Goal: Task Accomplishment & Management: Use online tool/utility

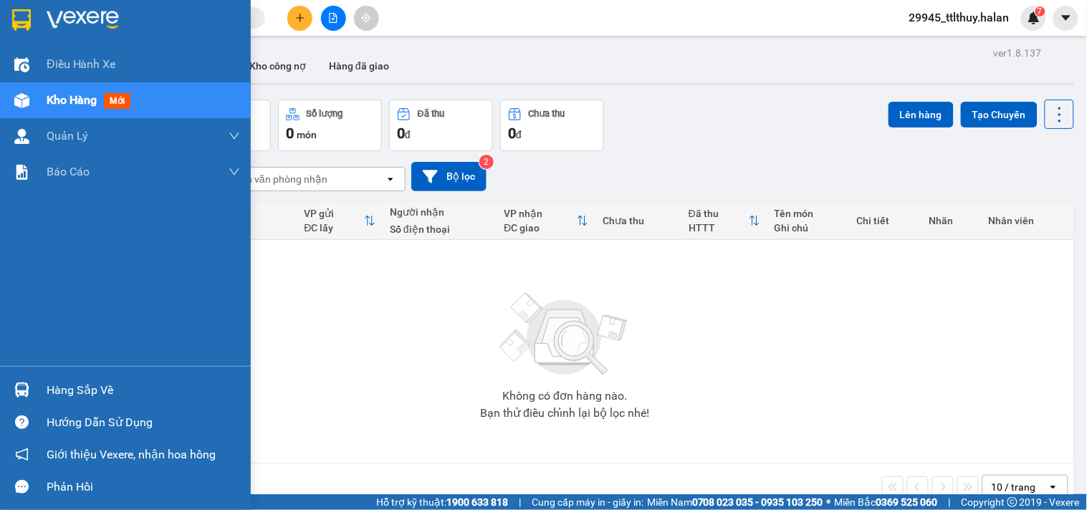
click at [52, 103] on span "Kho hàng" at bounding box center [72, 100] width 50 height 14
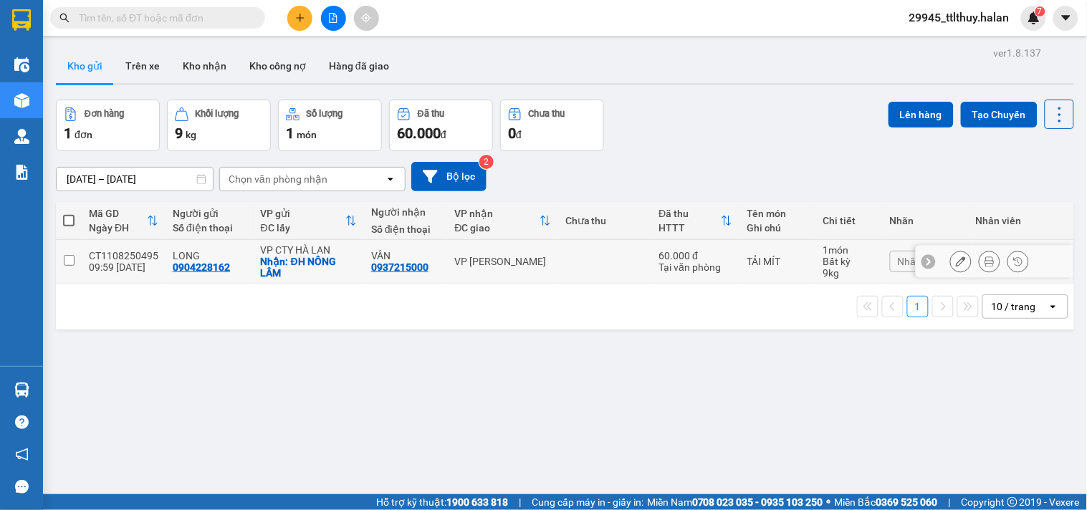
click at [67, 259] on input "checkbox" at bounding box center [69, 260] width 11 height 11
checkbox input "true"
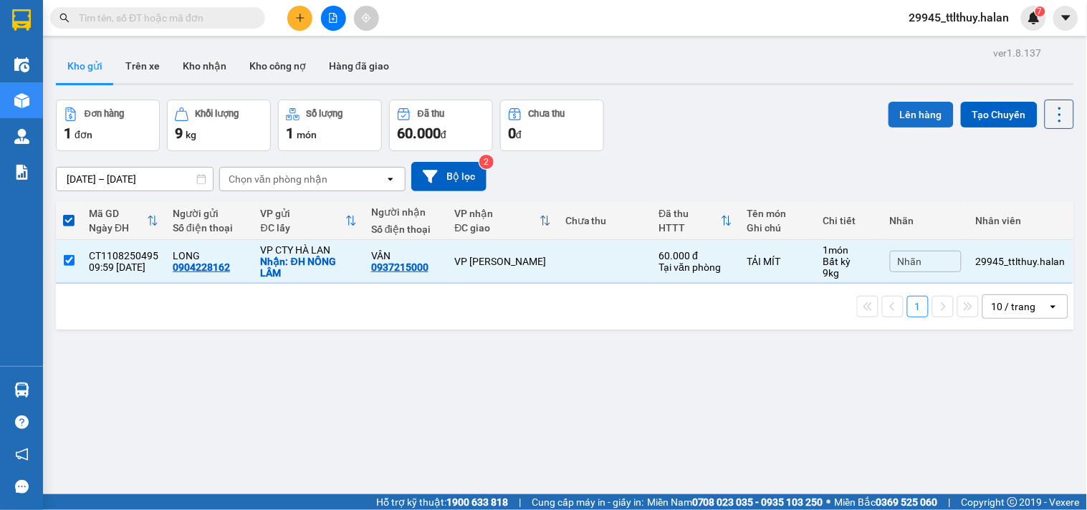
click at [903, 118] on button "Lên hàng" at bounding box center [921, 115] width 65 height 26
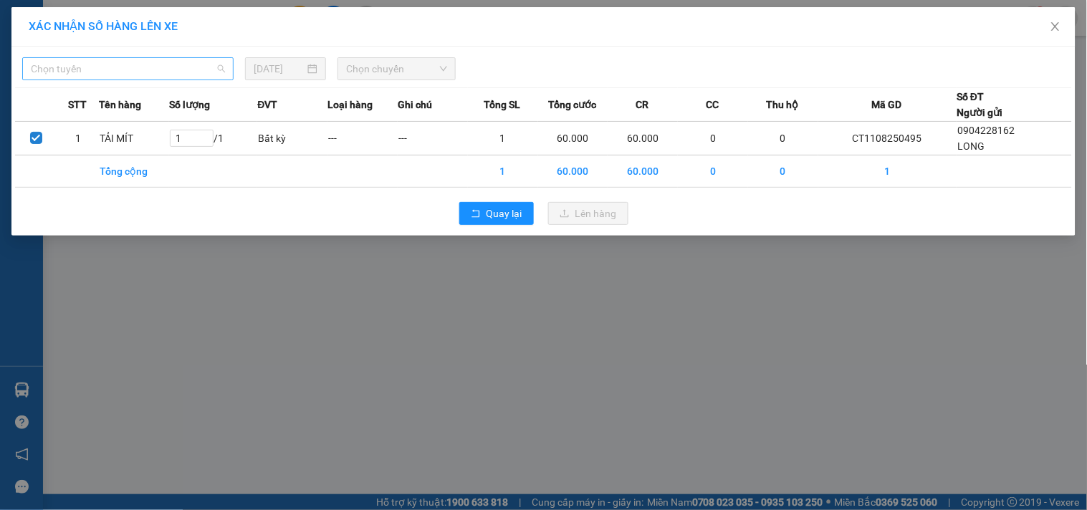
click at [212, 72] on span "Chọn tuyến" at bounding box center [128, 69] width 194 height 22
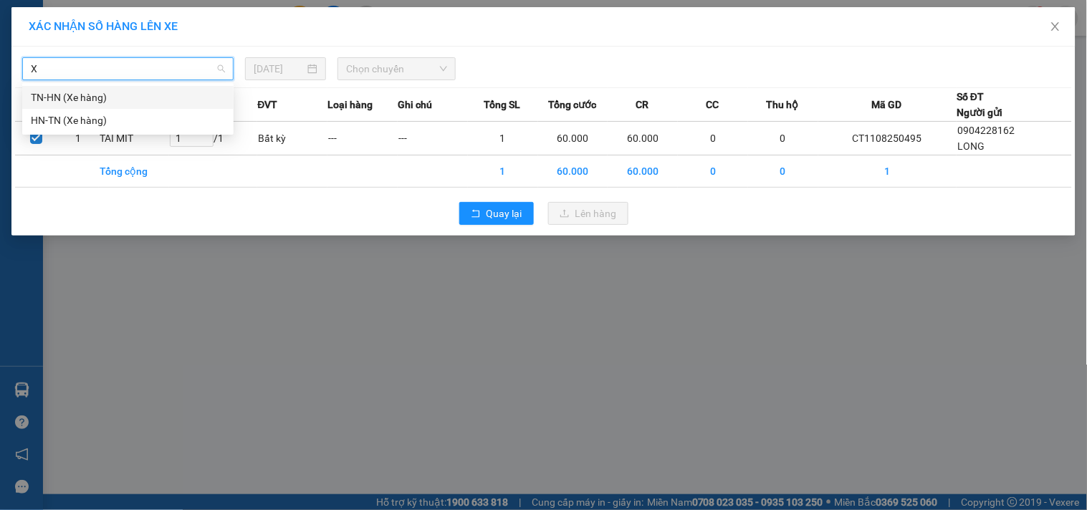
type input "XE"
click at [75, 99] on div "TN-HN (Xe hàng)" at bounding box center [128, 98] width 194 height 16
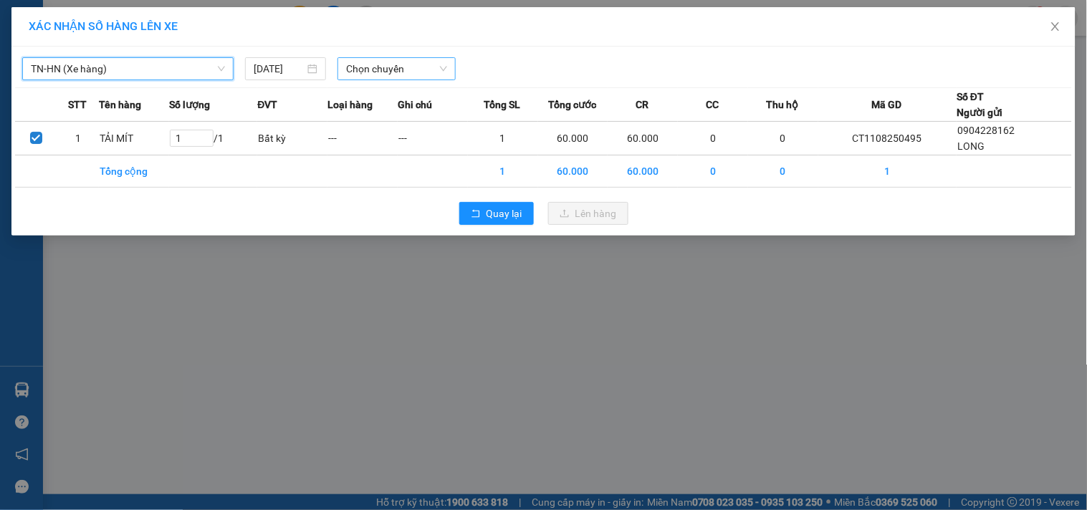
click at [381, 72] on span "Chọn chuyến" at bounding box center [396, 69] width 101 height 22
type input "1002"
click at [406, 126] on div "Thêm chuyến " 10:02 "" at bounding box center [414, 121] width 153 height 24
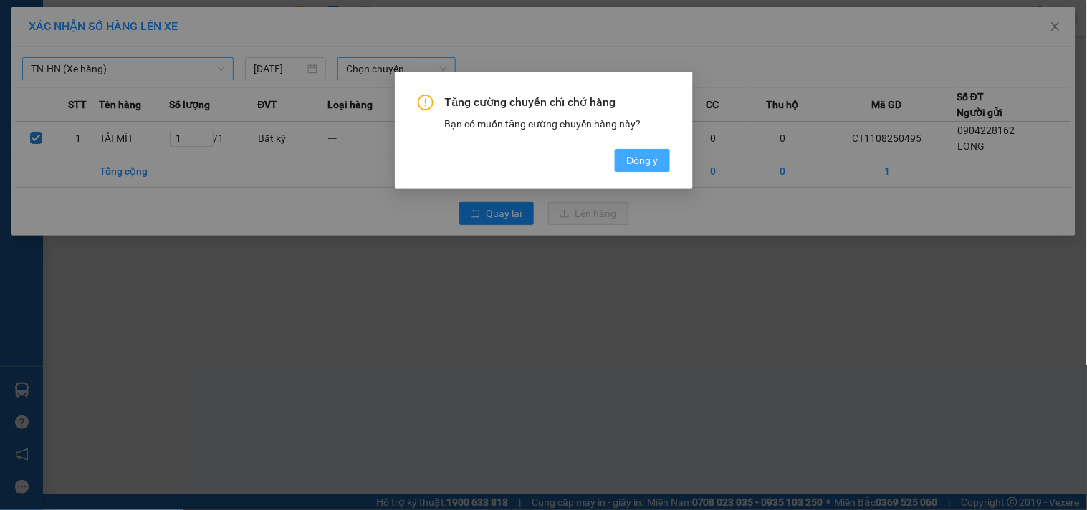
click at [635, 159] on span "Đồng ý" at bounding box center [642, 161] width 32 height 16
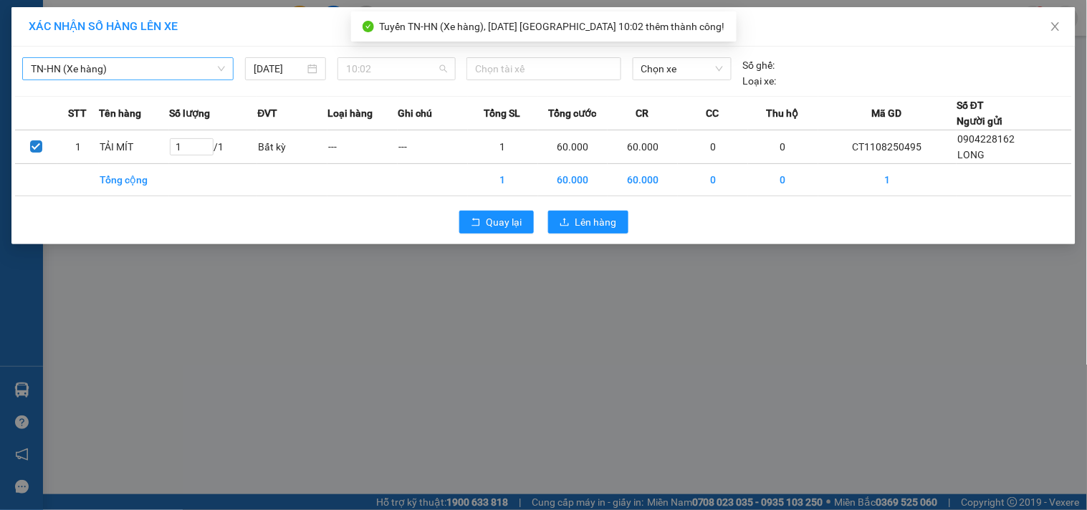
drag, startPoint x: 376, startPoint y: 70, endPoint x: 178, endPoint y: 60, distance: 198.8
click at [362, 68] on span "10:02" at bounding box center [396, 69] width 101 height 22
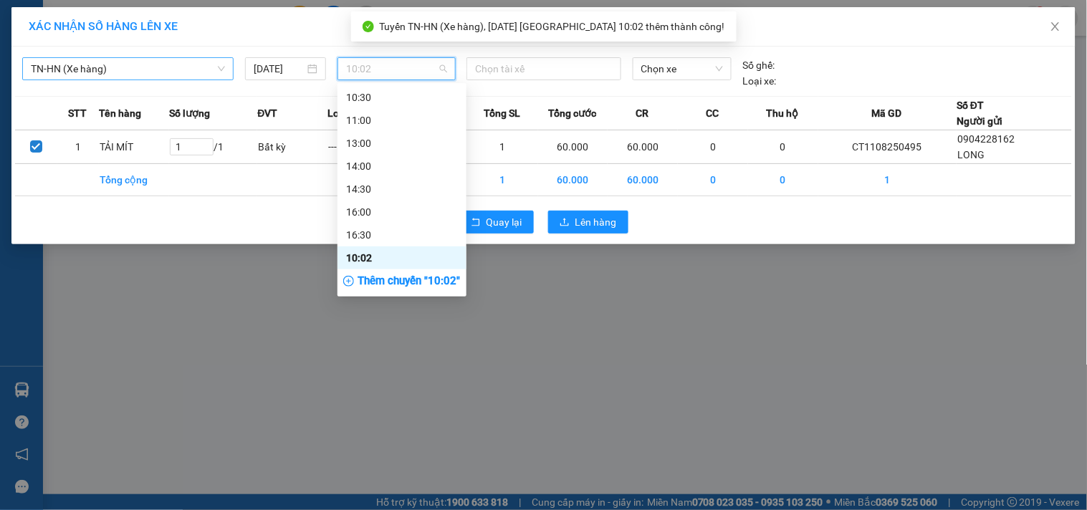
click at [177, 63] on span "TN-HN (Xe hàng)" at bounding box center [128, 69] width 194 height 22
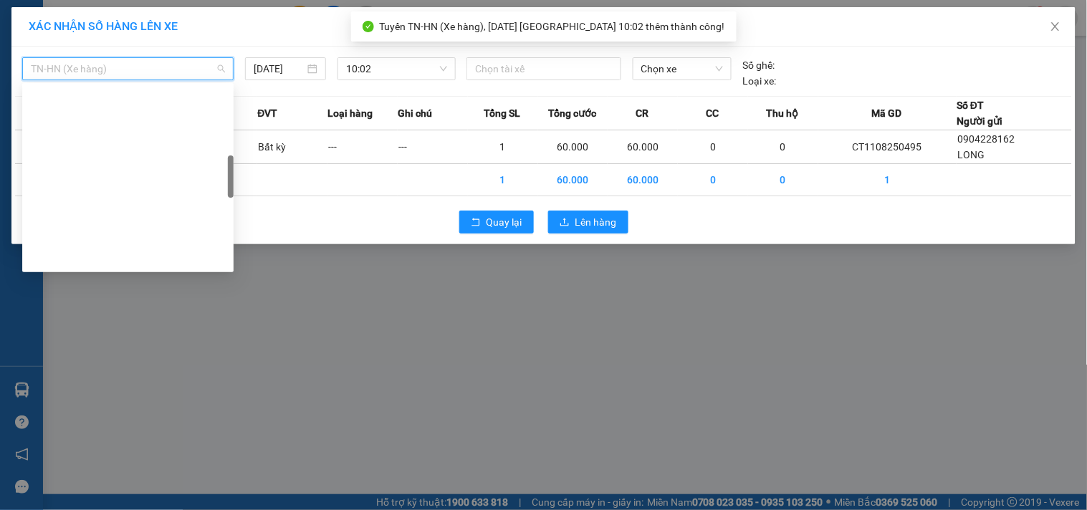
scroll to position [344, 0]
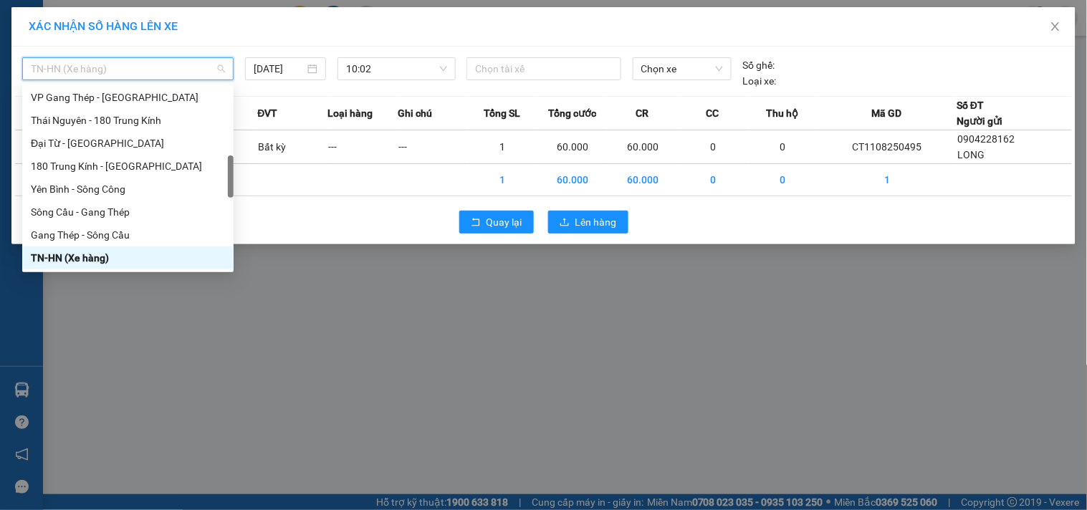
type input "X"
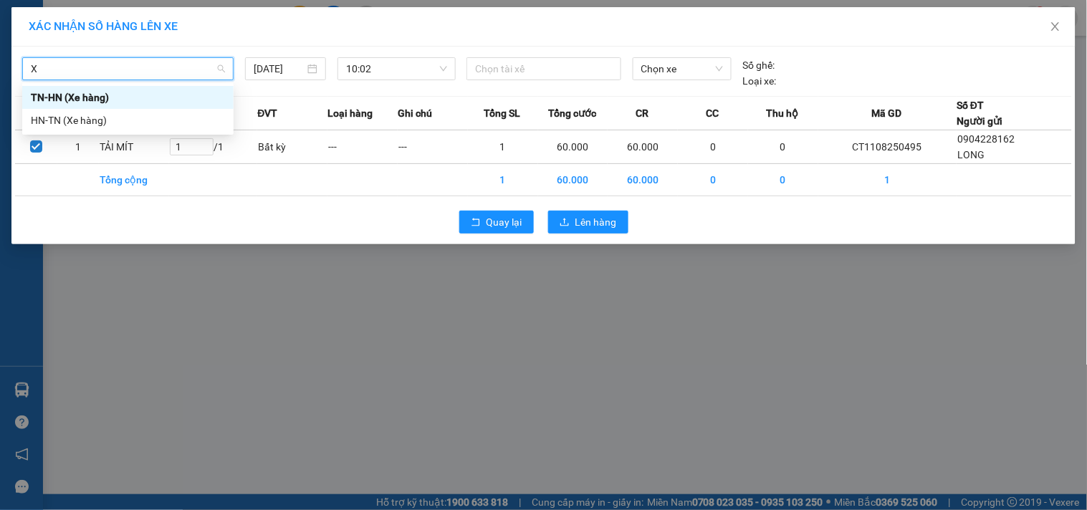
scroll to position [0, 0]
click at [158, 101] on div "TN-HN (Xe hàng)" at bounding box center [128, 98] width 194 height 16
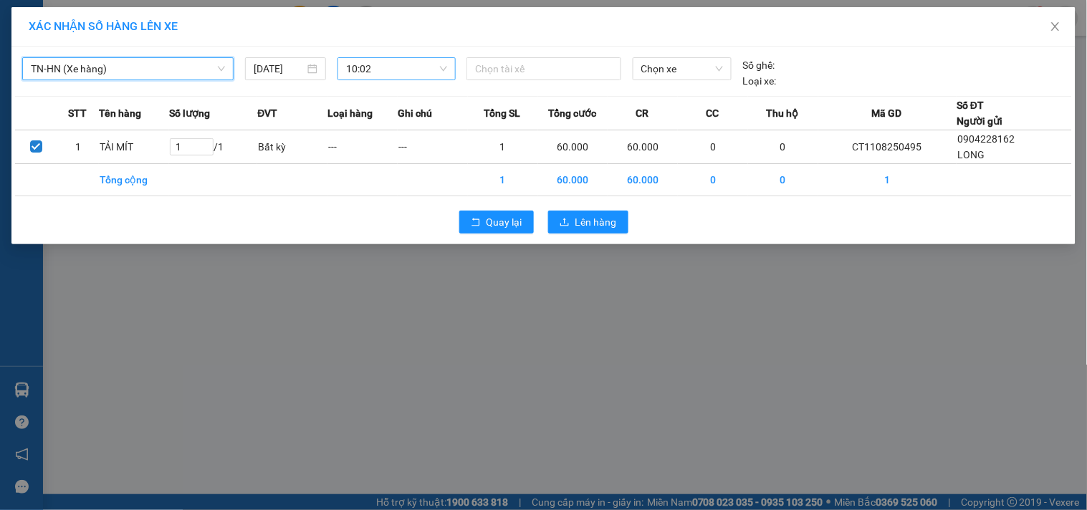
click at [392, 74] on span "10:02" at bounding box center [396, 69] width 101 height 22
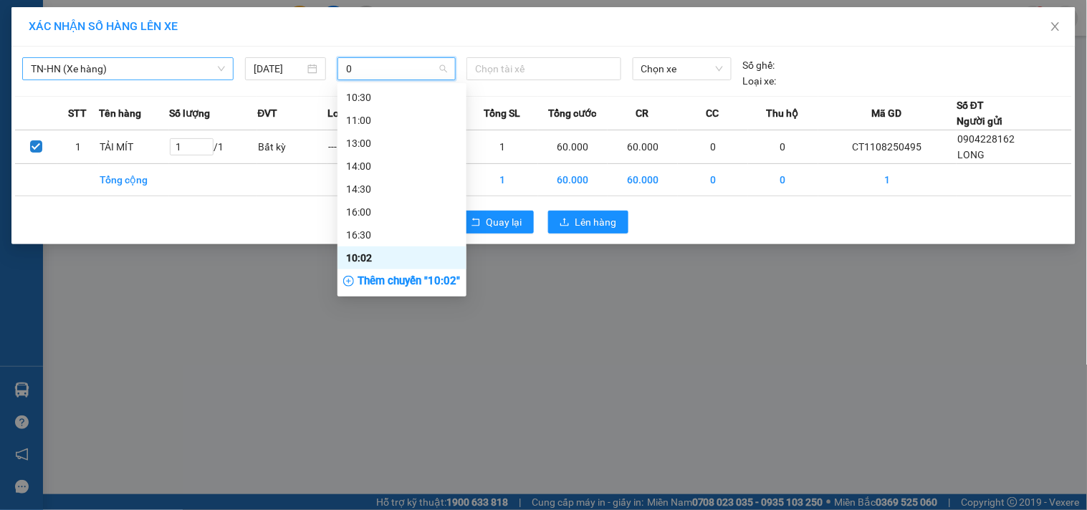
scroll to position [344, 0]
type input "08"
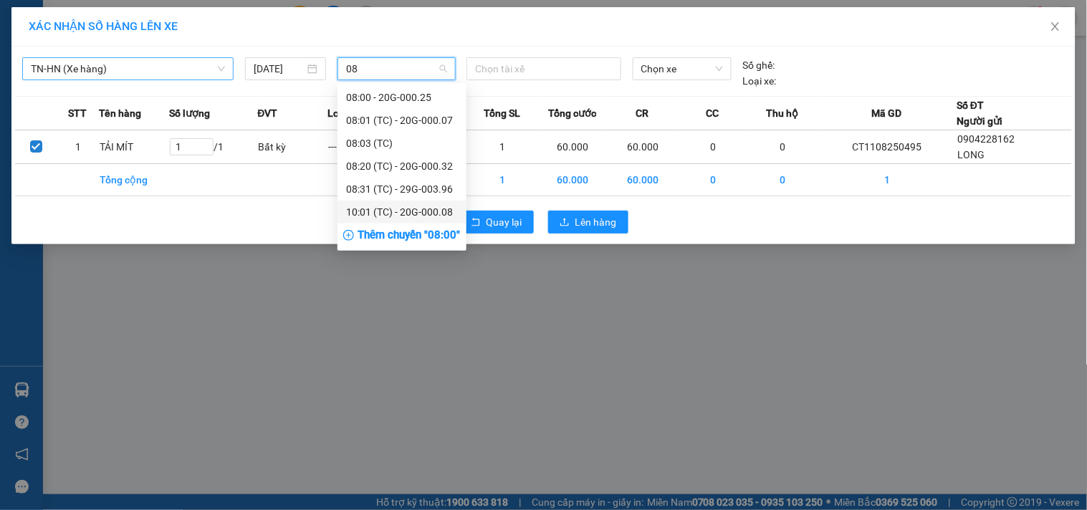
click at [388, 215] on div "10:01 (TC) - 20G-000.08" at bounding box center [402, 212] width 112 height 16
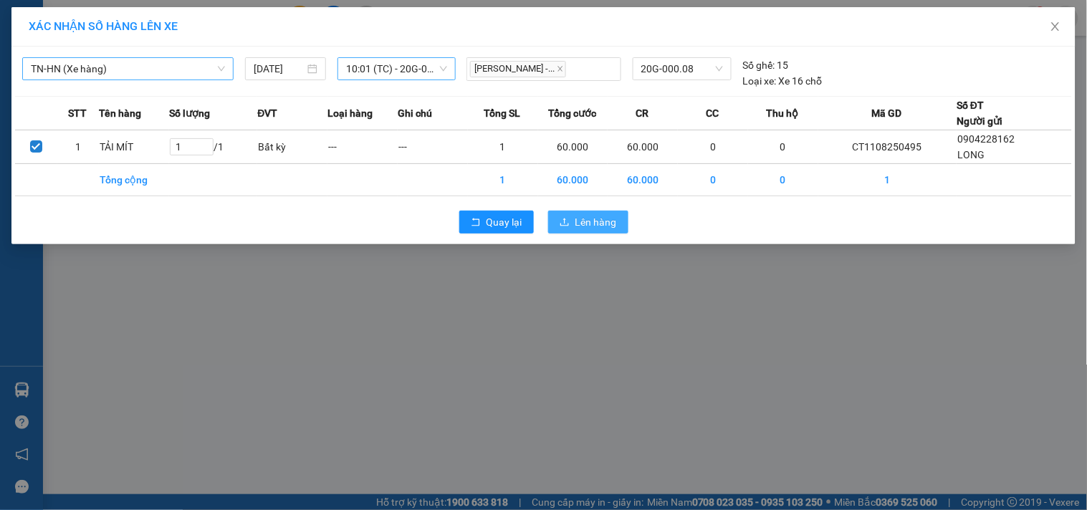
click at [588, 223] on span "Lên hàng" at bounding box center [596, 222] width 42 height 16
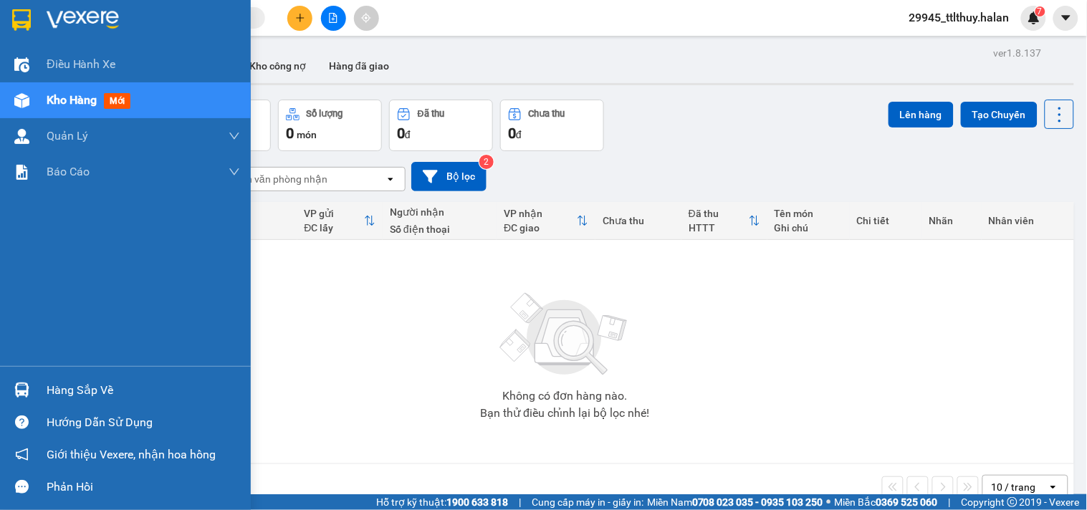
click at [68, 99] on span "Kho hàng" at bounding box center [72, 100] width 50 height 14
click at [97, 386] on div "Hàng sắp về" at bounding box center [144, 391] width 194 height 22
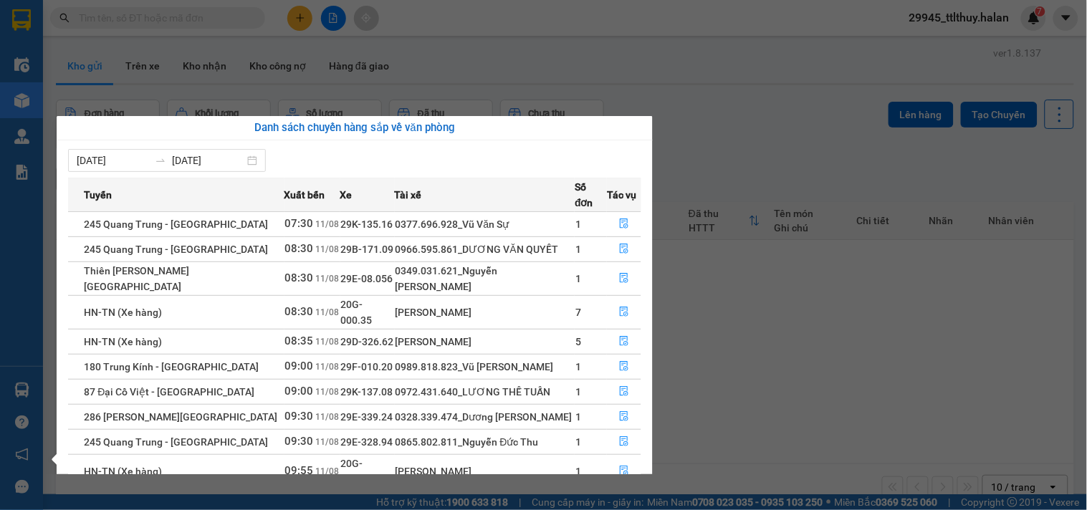
click at [669, 93] on section "Kết quả tìm kiếm ( 0 ) Bộ lọc No Data 29945_ttlthuy.halan 7 Điều hành xe Kho hà…" at bounding box center [543, 255] width 1087 height 510
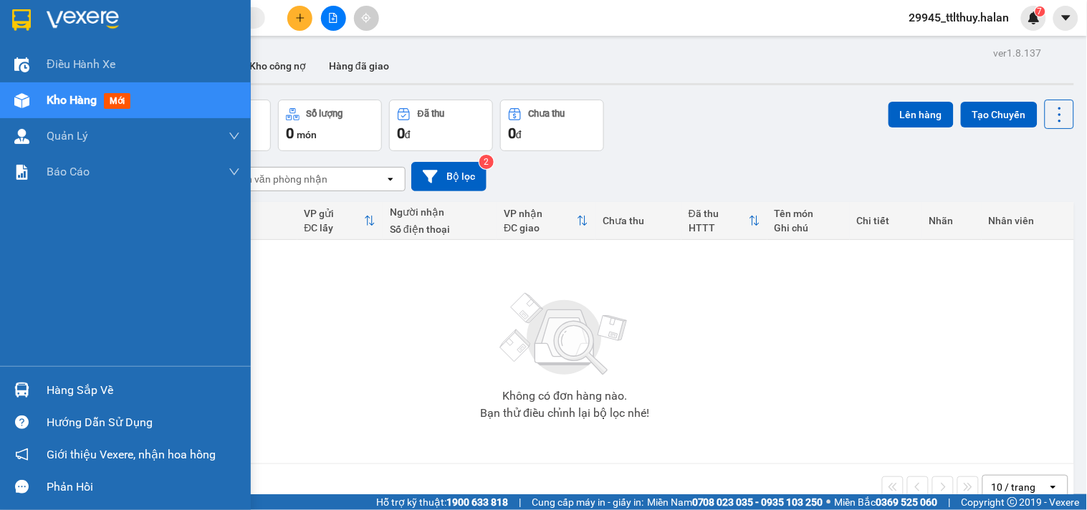
click at [11, 101] on div at bounding box center [21, 100] width 25 height 25
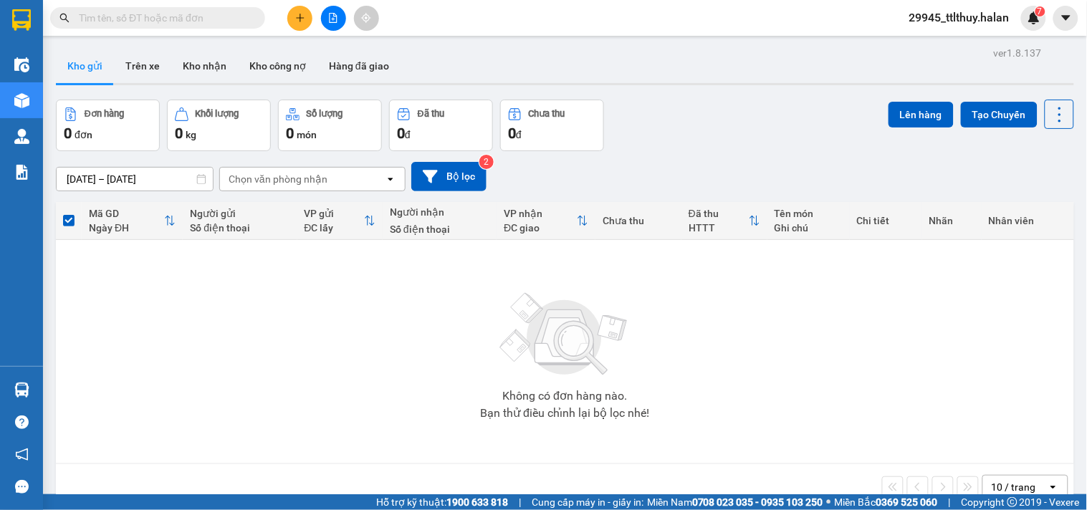
click at [808, 356] on div "Không có đơn hàng nào. Bạn thử điều chỉnh lại bộ lọc nhé!" at bounding box center [565, 351] width 1004 height 215
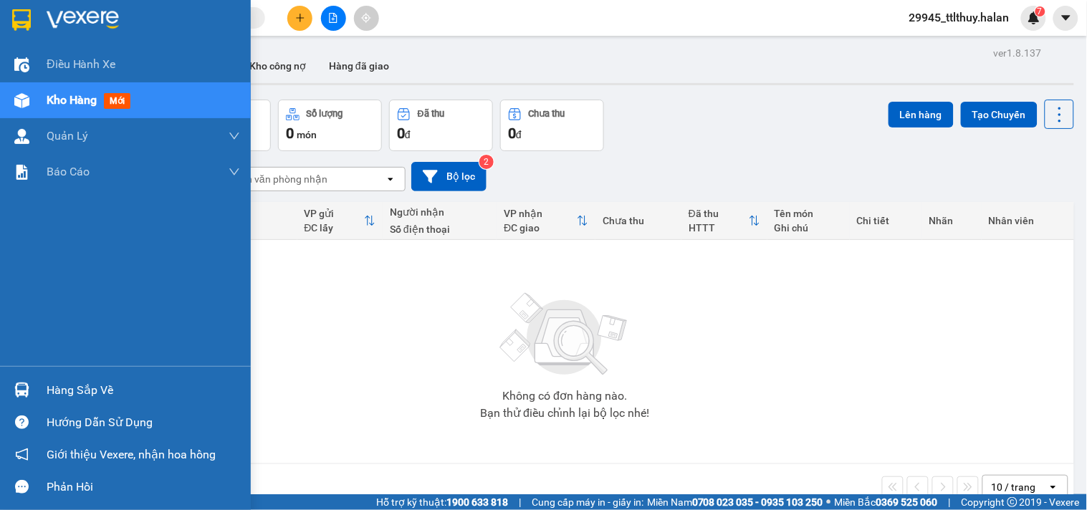
drag, startPoint x: 29, startPoint y: 399, endPoint x: 62, endPoint y: 388, distance: 34.2
click at [31, 399] on div at bounding box center [21, 390] width 25 height 25
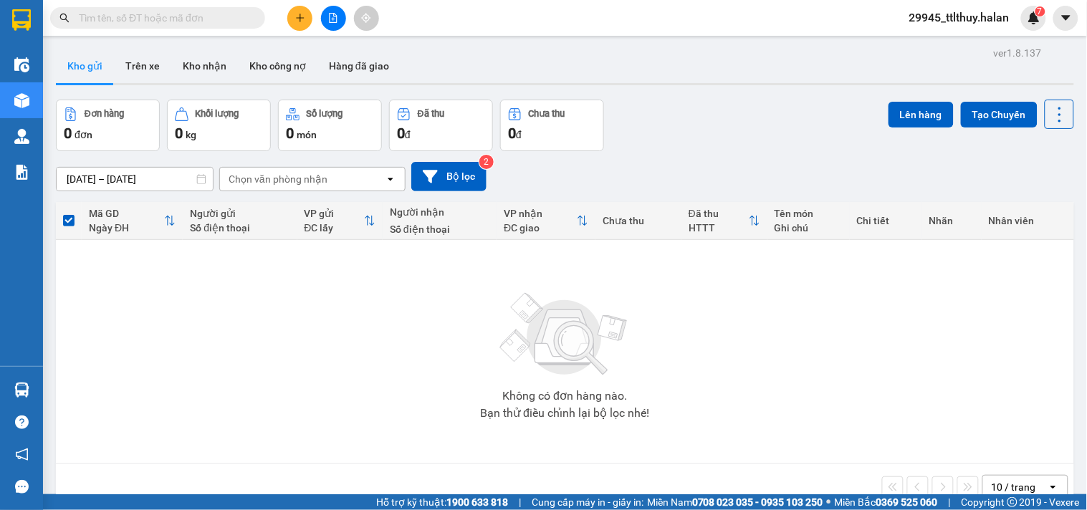
click at [454, 47] on section "Kết quả tìm kiếm ( 0 ) Bộ lọc No Data 29945_ttlthuy.halan 7 Điều hành xe Kho hà…" at bounding box center [543, 255] width 1087 height 510
click at [144, 67] on button "Trên xe" at bounding box center [142, 66] width 57 height 34
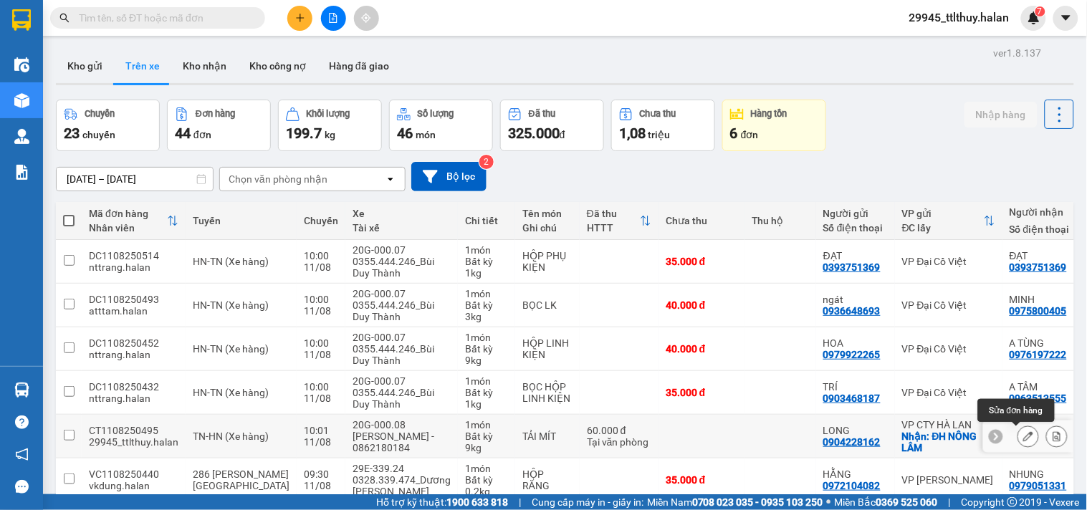
click at [1023, 434] on icon at bounding box center [1028, 436] width 10 height 10
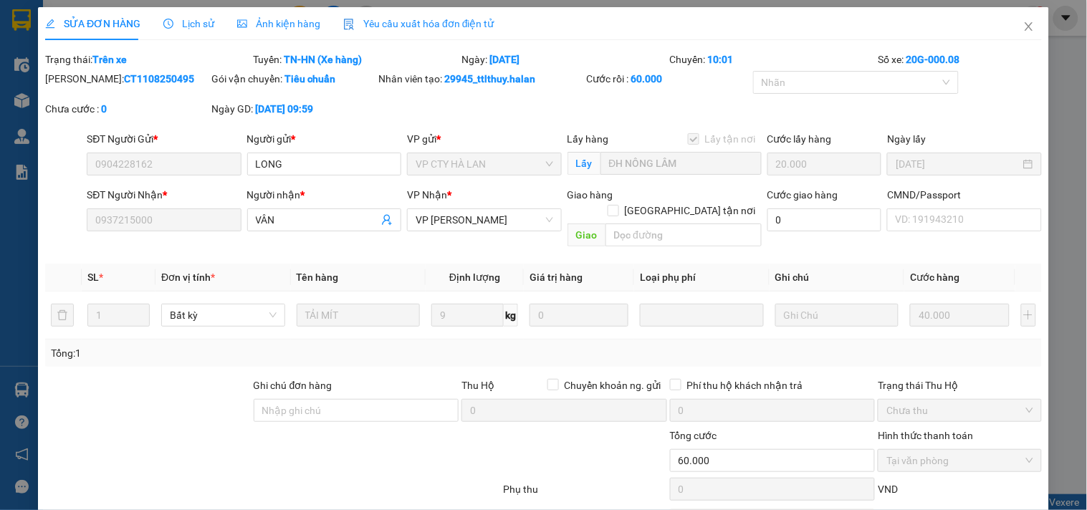
type input "0904228162"
checkbox input "true"
type input "ĐH NÔNG LÂM"
type input "0937215000"
type input "60.000"
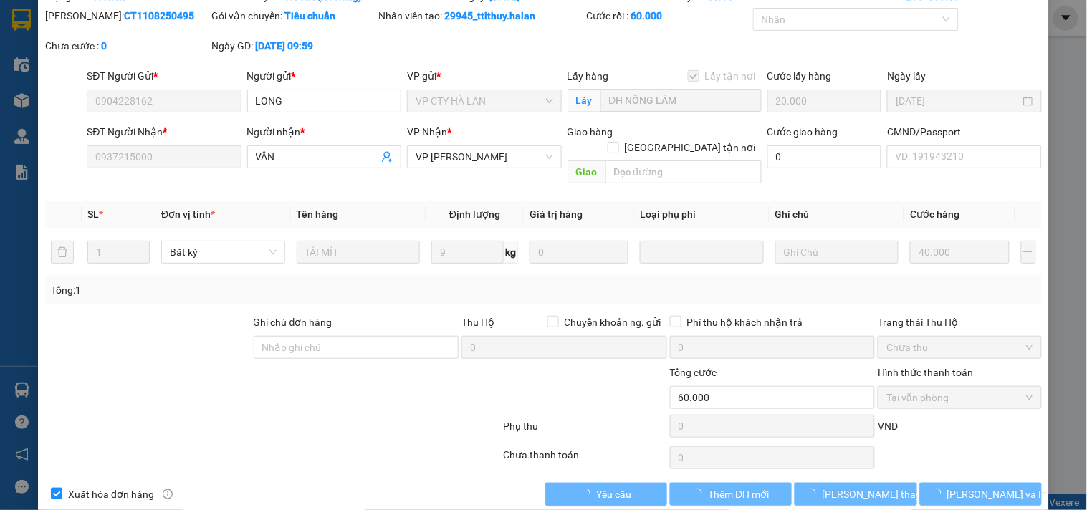
scroll to position [70, 0]
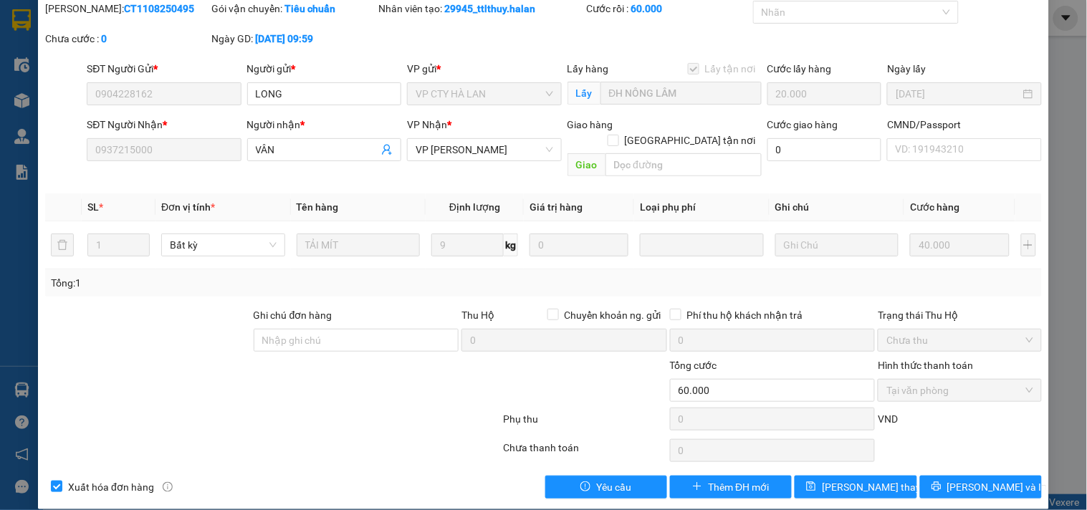
click at [994, 484] on div "SỬA ĐƠN HÀNG Lịch sử Ảnh kiện hàng Yêu cầu xuất hóa đơn điện tử Total Paid Fee …" at bounding box center [543, 223] width 1011 height 573
click at [1001, 476] on button "Lưu và In" at bounding box center [981, 487] width 122 height 23
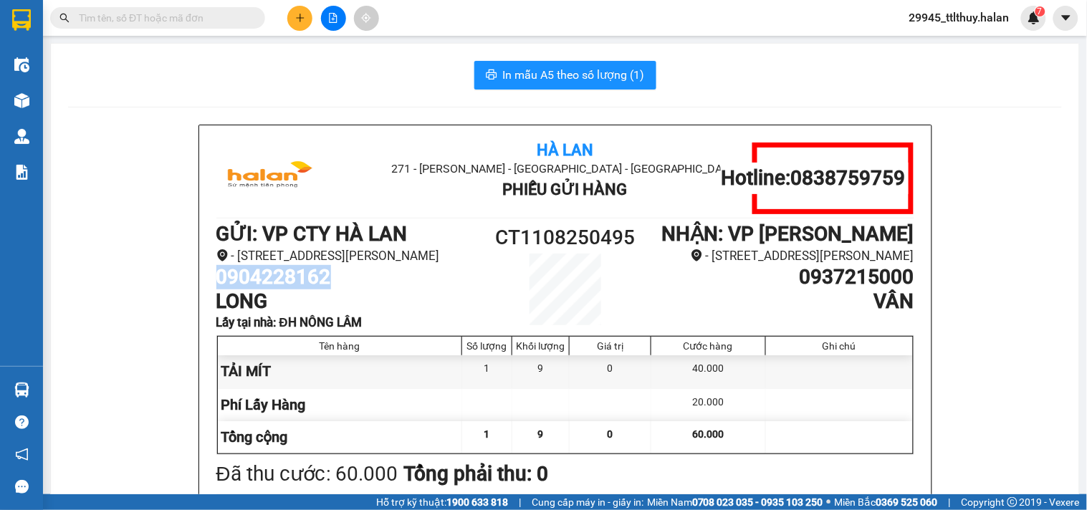
drag, startPoint x: 209, startPoint y: 298, endPoint x: 338, endPoint y: 302, distance: 129.1
click at [338, 302] on div "Hà Lan 271 - Dương Tự Minh - Phường Tân Long - Thái Nguyên Phiếu Gửi Hàng Hotli…" at bounding box center [565, 385] width 732 height 520
copy h1 "0904228162"
click at [297, 16] on button at bounding box center [299, 18] width 25 height 25
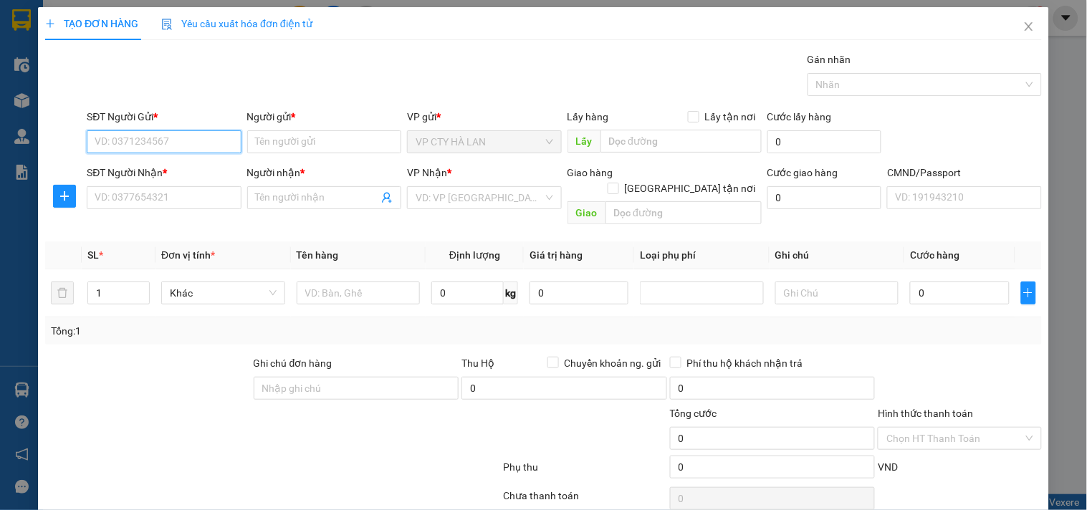
click at [156, 144] on input "SĐT Người Gửi *" at bounding box center [164, 141] width 154 height 23
paste input "0904228162"
type input "0904228162"
click at [166, 168] on div "0904228162 - LONG" at bounding box center [162, 171] width 135 height 16
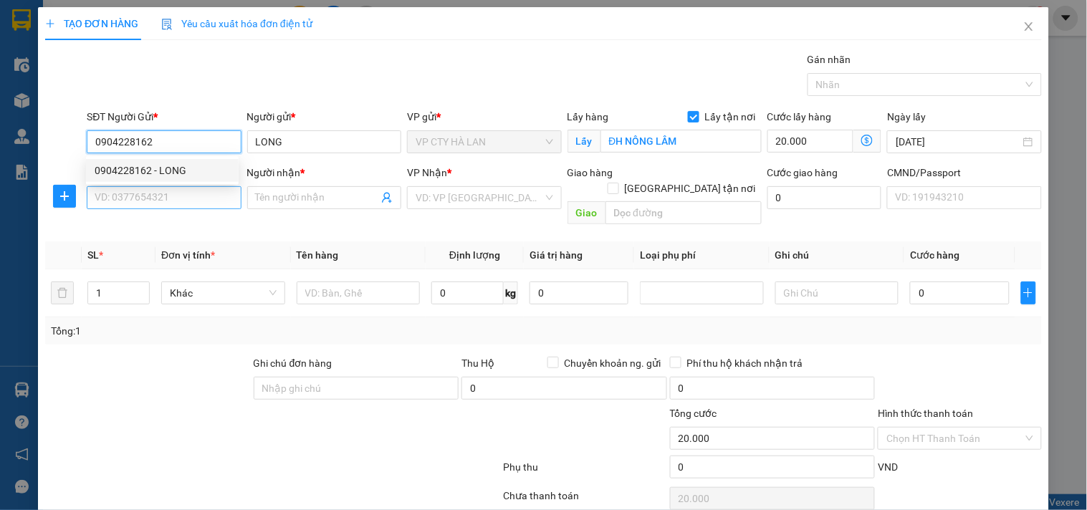
type input "LONG"
checkbox input "true"
type input "ĐH NÔNG LÂM"
type input "20.000"
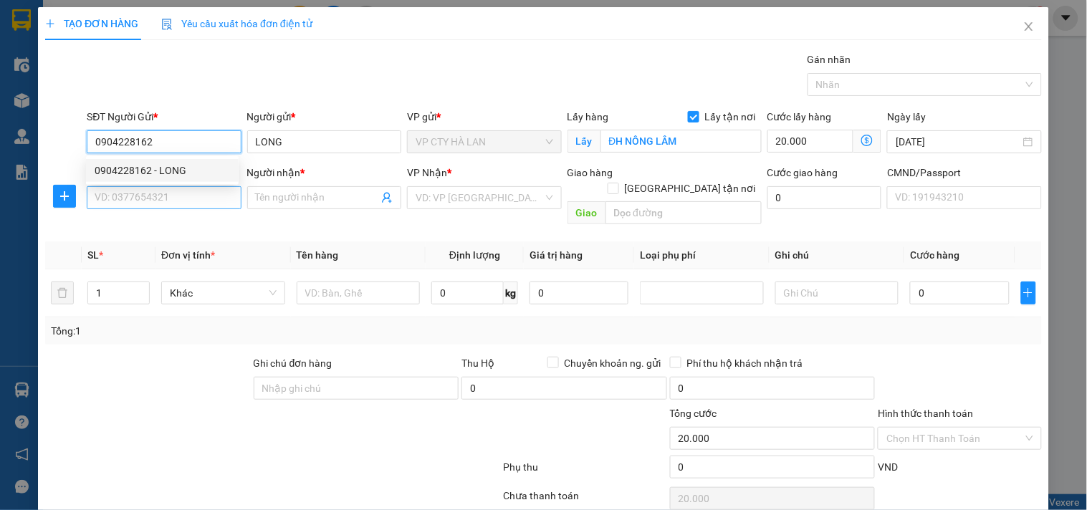
type input "0904228162"
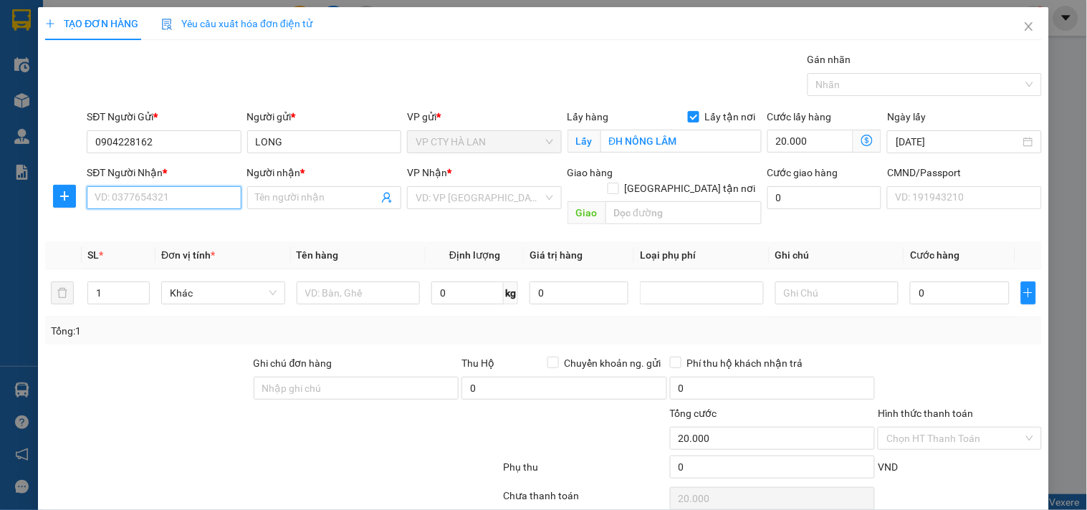
click at [188, 199] on input "SĐT Người Nhận *" at bounding box center [164, 197] width 154 height 23
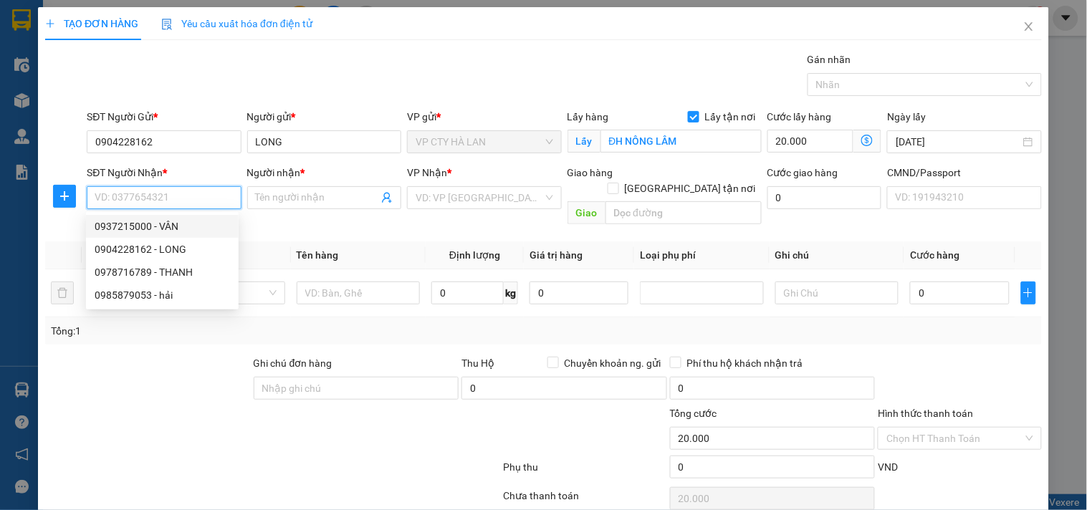
click at [166, 230] on div "0937215000 - VÂN" at bounding box center [162, 227] width 135 height 16
type input "0937215000"
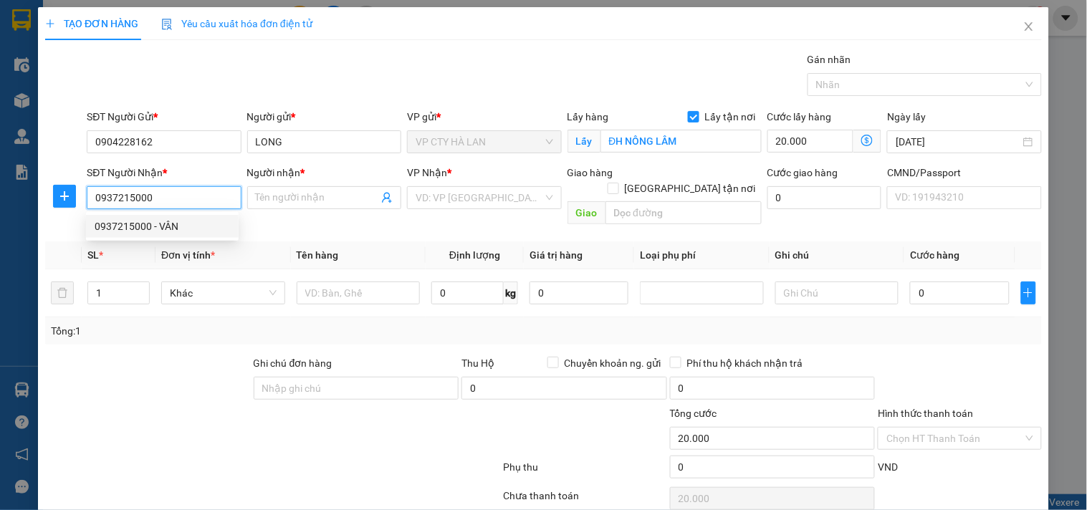
type input "VÂN"
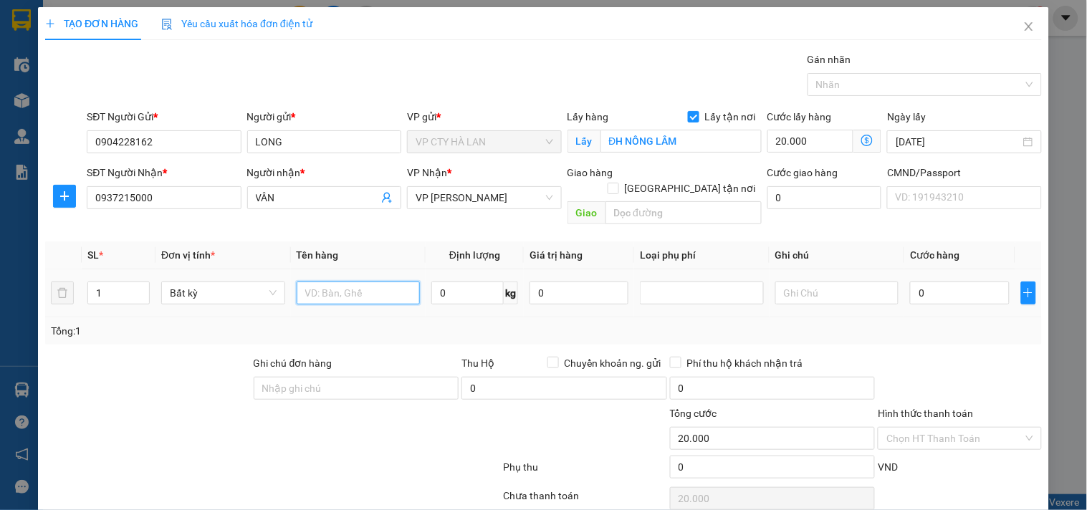
drag, startPoint x: 359, startPoint y: 277, endPoint x: 475, endPoint y: 75, distance: 232.5
click at [432, 158] on div "Transit Pickup Surcharge Ids Transit Deliver Surcharge Ids Transit Deliver Surc…" at bounding box center [543, 299] width 997 height 495
type input "TẢI MÍT"
drag, startPoint x: 467, startPoint y: 272, endPoint x: 462, endPoint y: 252, distance: 21.2
click at [467, 282] on input "0" at bounding box center [467, 293] width 72 height 23
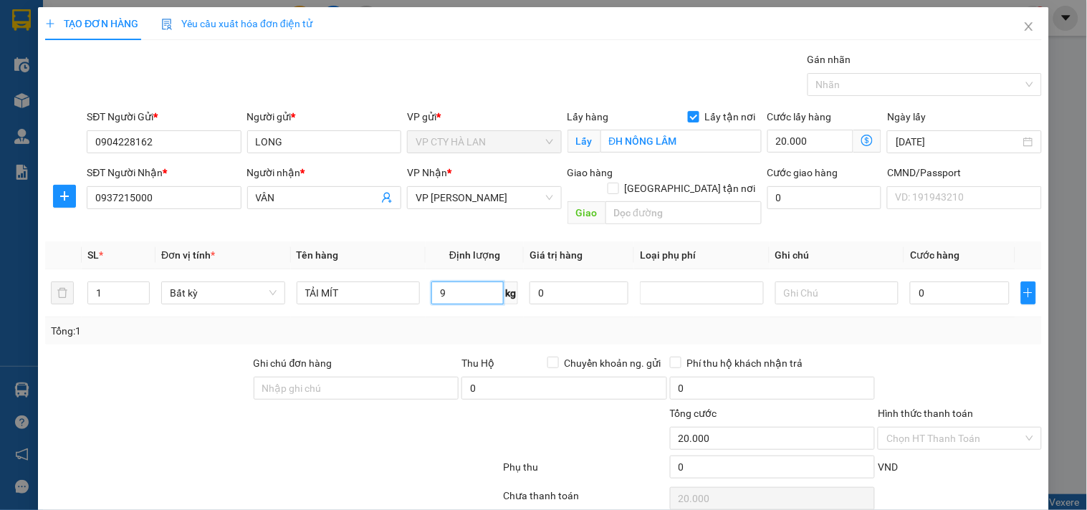
type input "9"
click at [947, 324] on div "Tổng: 1" at bounding box center [543, 330] width 997 height 27
type input "40.000"
type input "60.000"
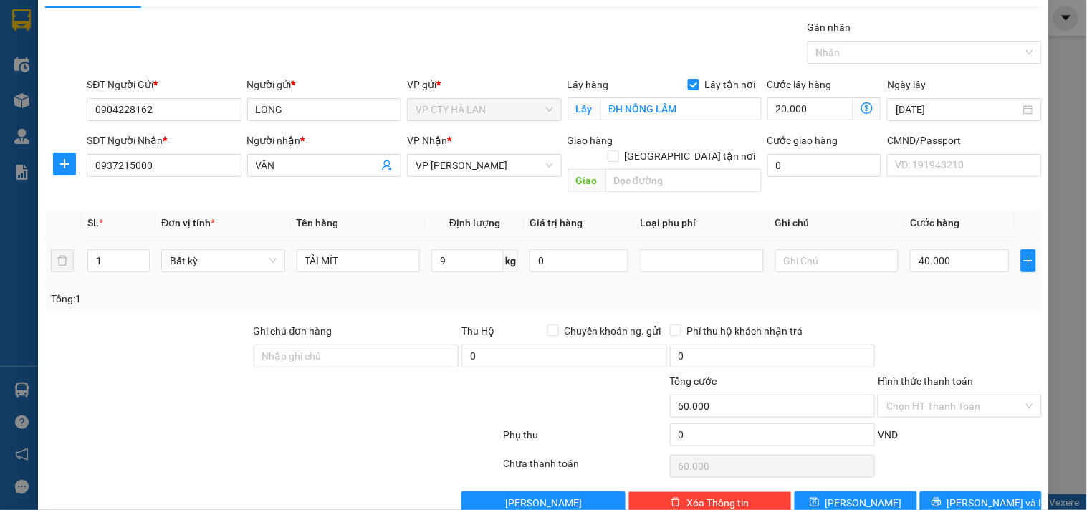
scroll to position [48, 0]
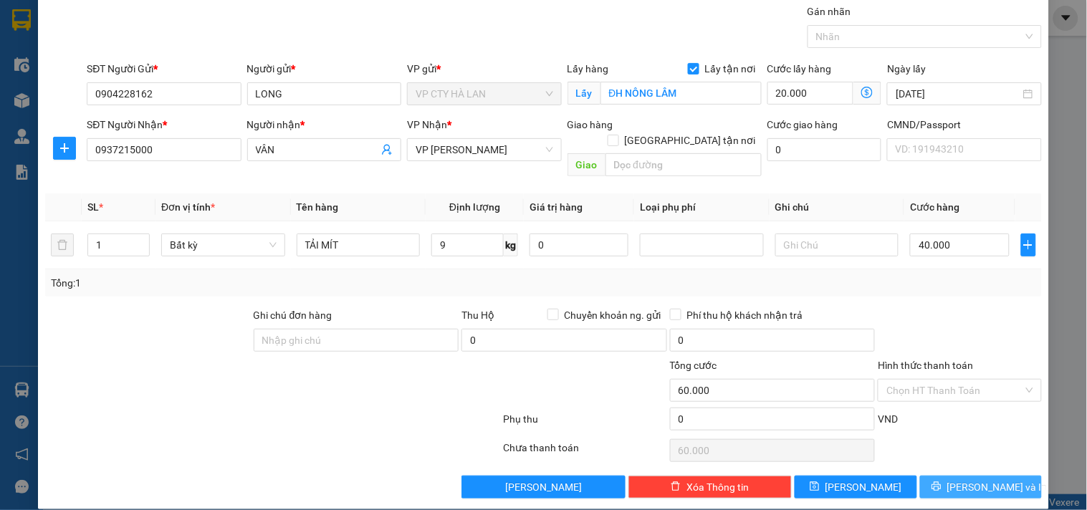
drag, startPoint x: 990, startPoint y: 470, endPoint x: 962, endPoint y: 450, distance: 35.0
click at [985, 479] on span "Lưu và In" at bounding box center [997, 487] width 100 height 16
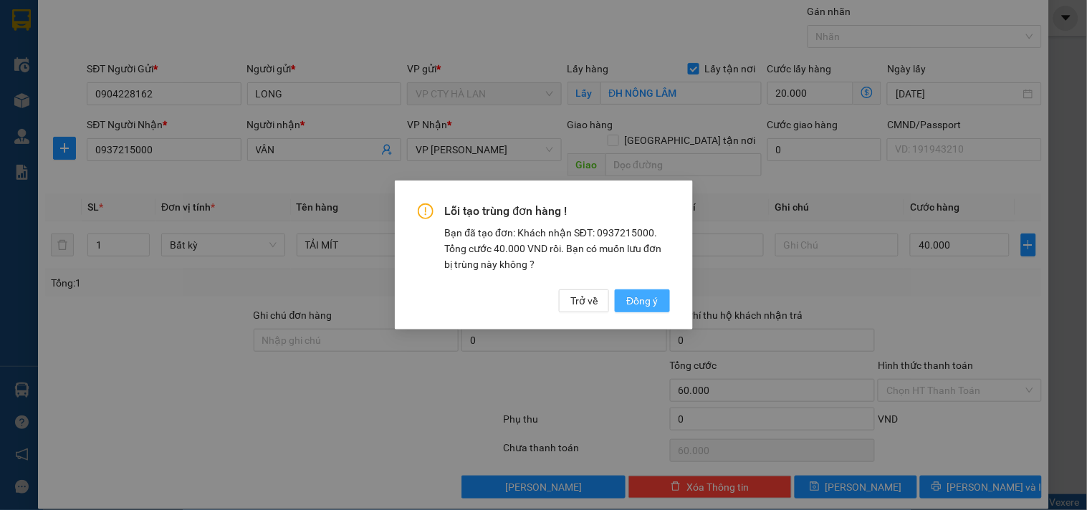
click at [640, 302] on span "Đồng ý" at bounding box center [642, 301] width 32 height 16
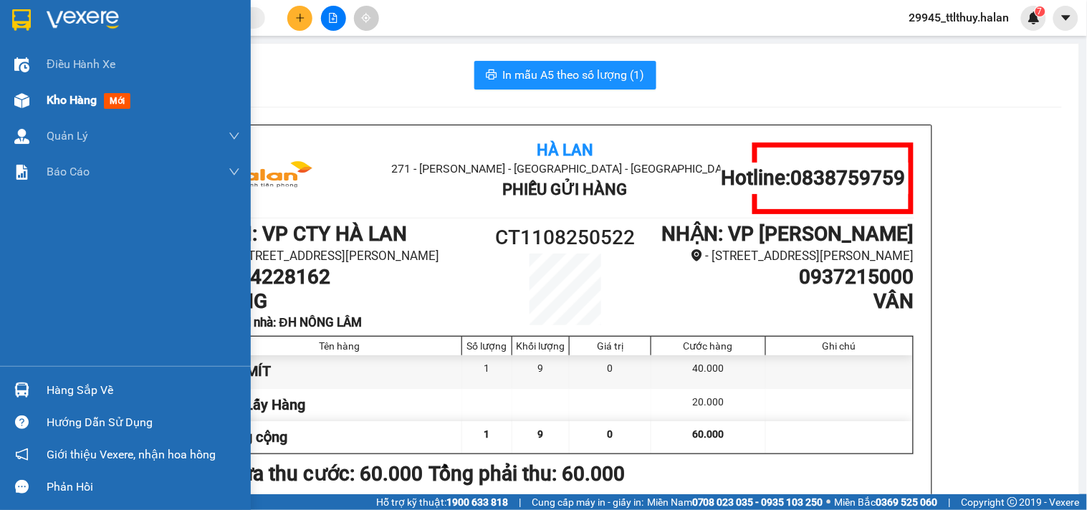
click at [45, 103] on div "Kho hàng mới" at bounding box center [125, 100] width 251 height 36
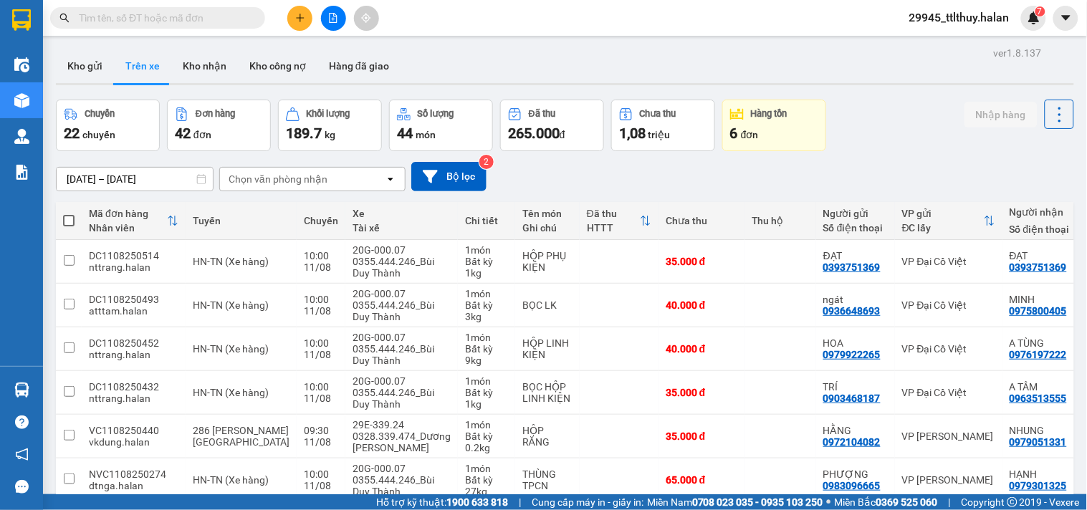
drag, startPoint x: 89, startPoint y: 68, endPoint x: 160, endPoint y: 142, distance: 102.4
click at [87, 68] on button "Kho gửi" at bounding box center [85, 66] width 58 height 34
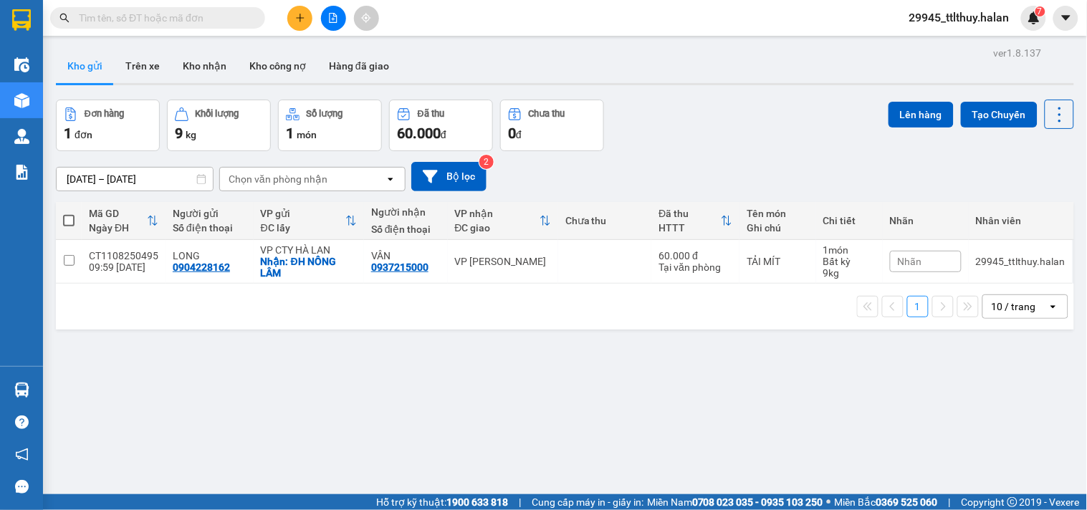
click at [901, 264] on span "Nhãn" at bounding box center [910, 261] width 24 height 11
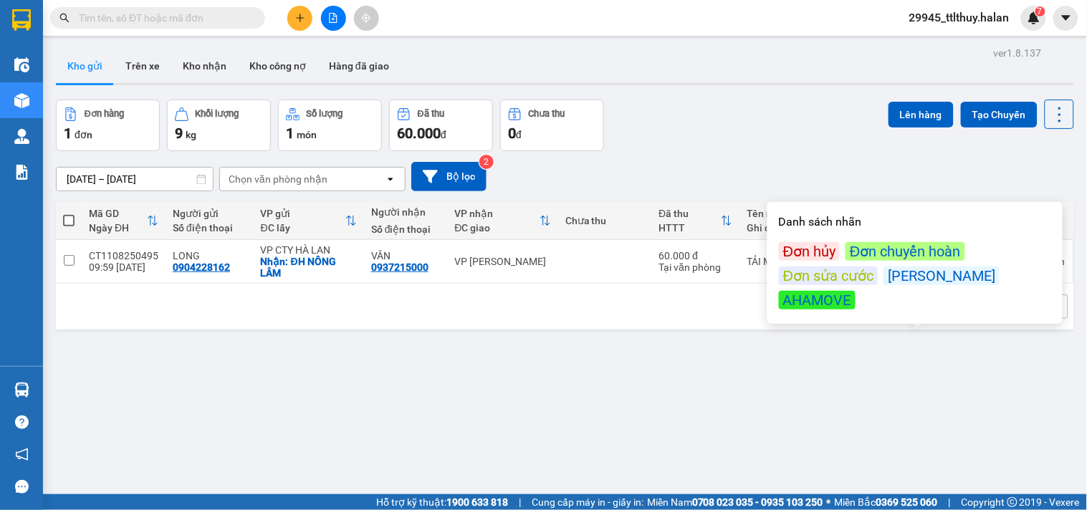
click at [803, 251] on div "Đơn hủy" at bounding box center [809, 251] width 61 height 19
click at [675, 348] on div "ver 1.8.137 Kho gửi Trên xe Kho nhận Kho công nợ Hàng đã giao Đơn hàng 1 đơn Kh…" at bounding box center [565, 298] width 1030 height 510
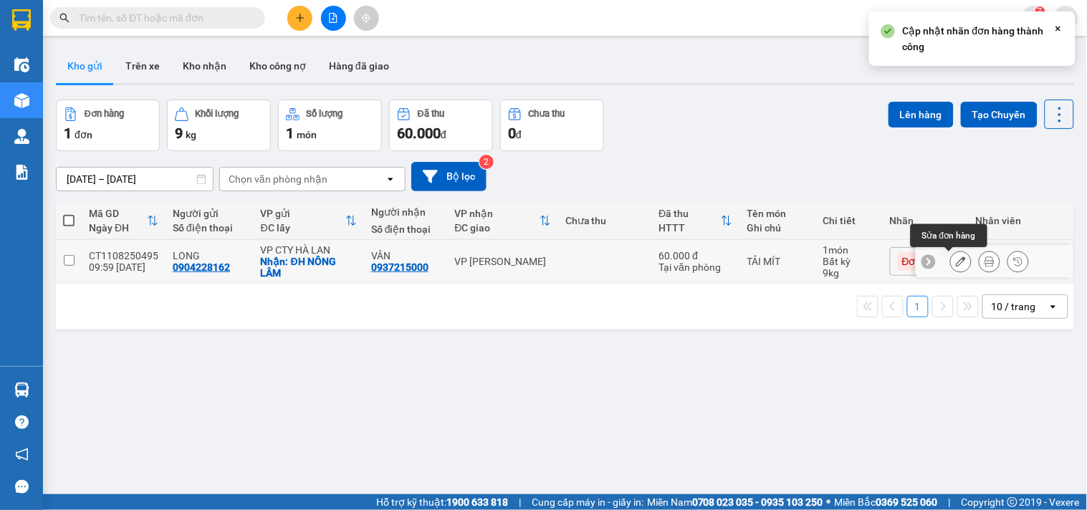
click at [956, 267] on icon at bounding box center [961, 262] width 10 height 10
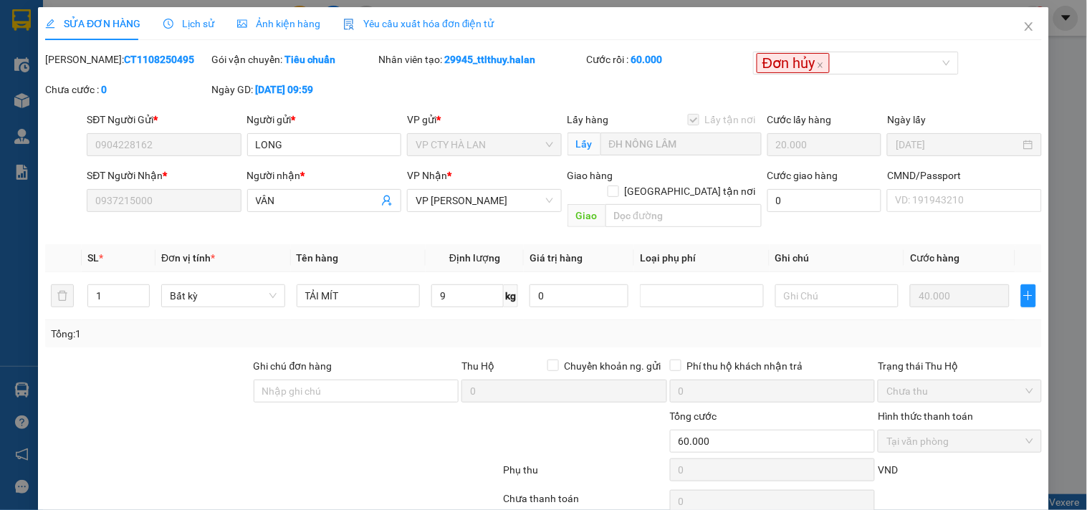
type input "0904228162"
checkbox input "true"
type input "ĐH NÔNG LÂM"
type input "0937215000"
type input "60.000"
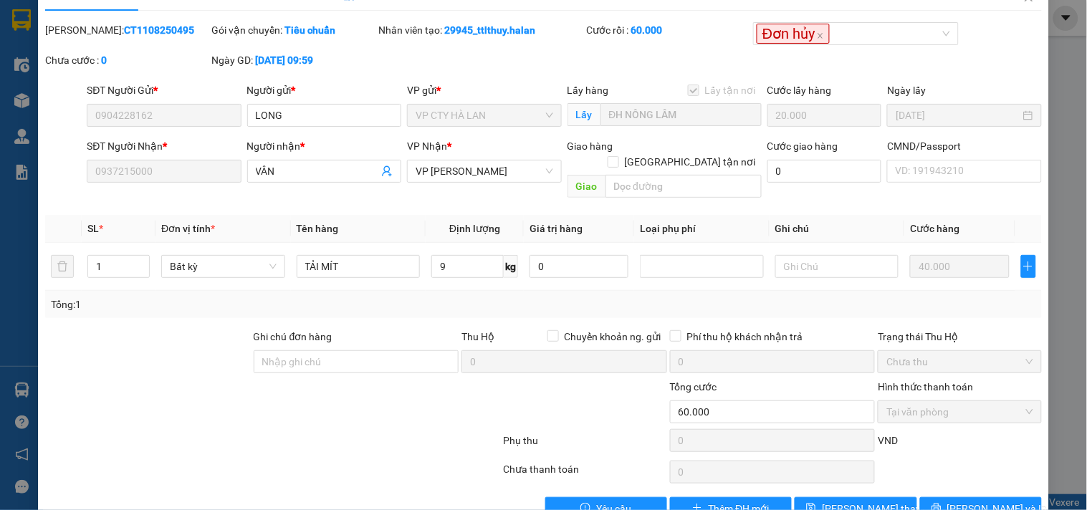
scroll to position [52, 0]
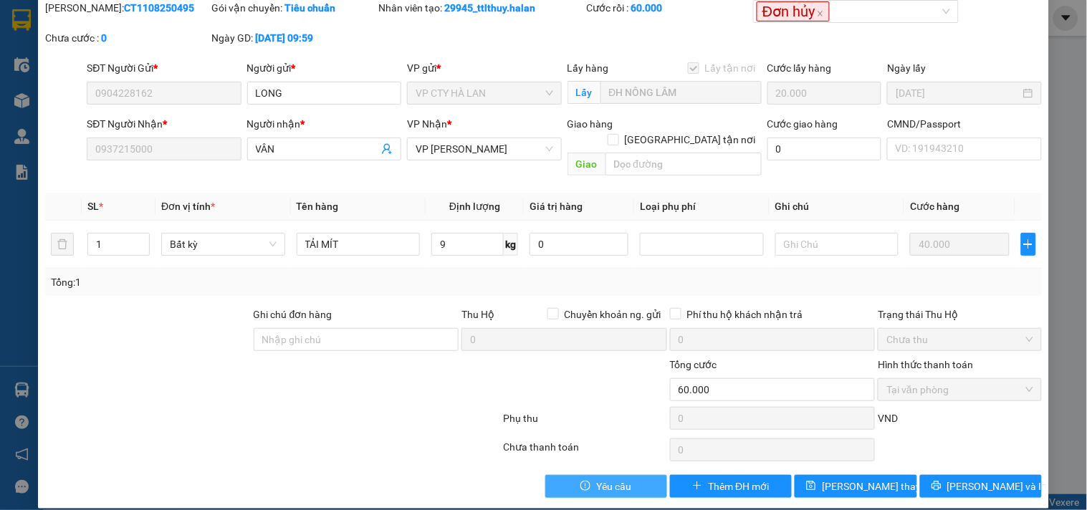
click at [603, 479] on span "Yêu cầu" at bounding box center [613, 487] width 35 height 16
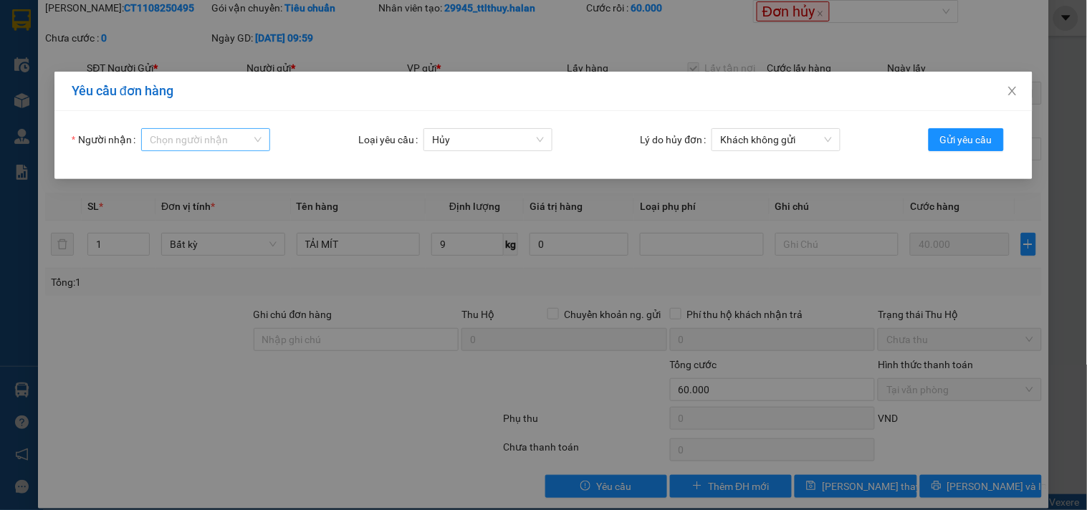
click at [178, 138] on input "Người nhận" at bounding box center [201, 140] width 102 height 22
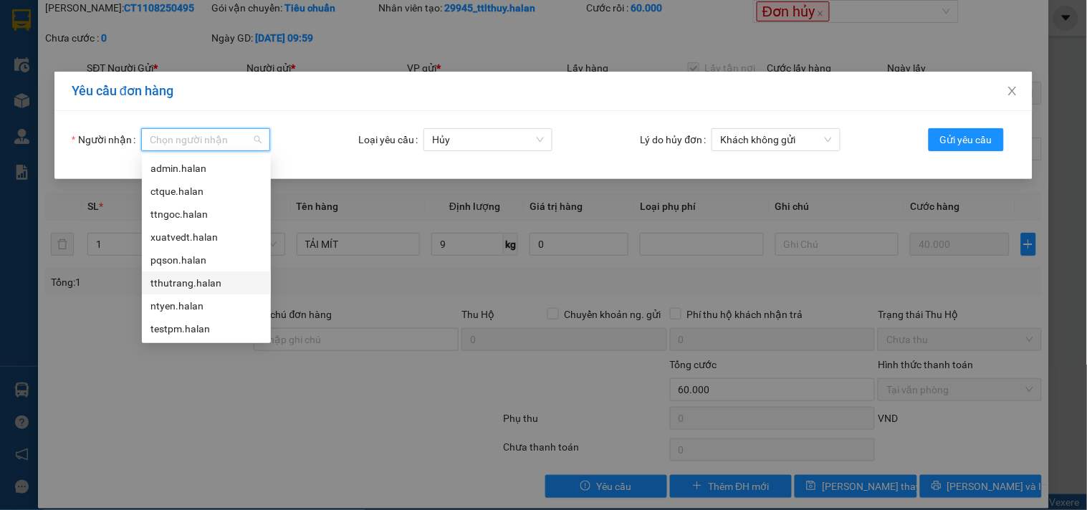
click at [172, 282] on div "tthutrang.halan" at bounding box center [207, 283] width 112 height 16
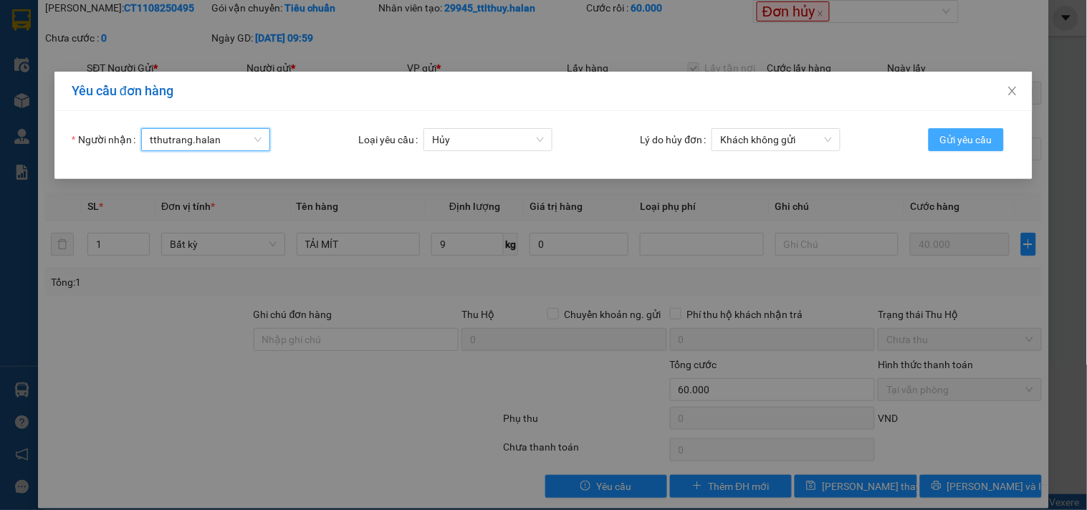
drag, startPoint x: 985, startPoint y: 137, endPoint x: 961, endPoint y: 126, distance: 26.6
click at [984, 138] on span "Gửi yêu cầu" at bounding box center [966, 140] width 52 height 16
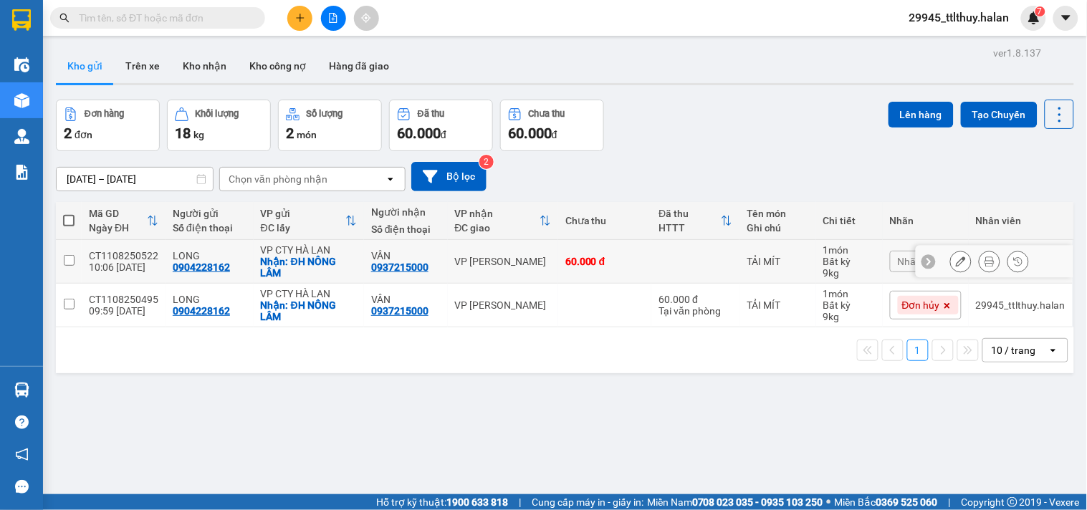
click at [608, 260] on div "60.000 đ" at bounding box center [605, 261] width 80 height 11
checkbox input "true"
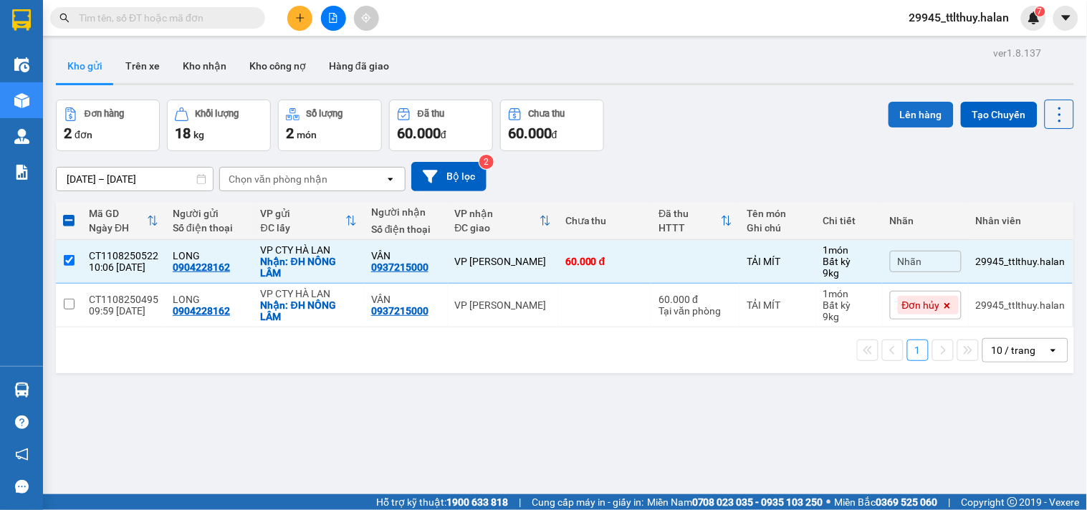
click at [907, 109] on button "Lên hàng" at bounding box center [921, 115] width 65 height 26
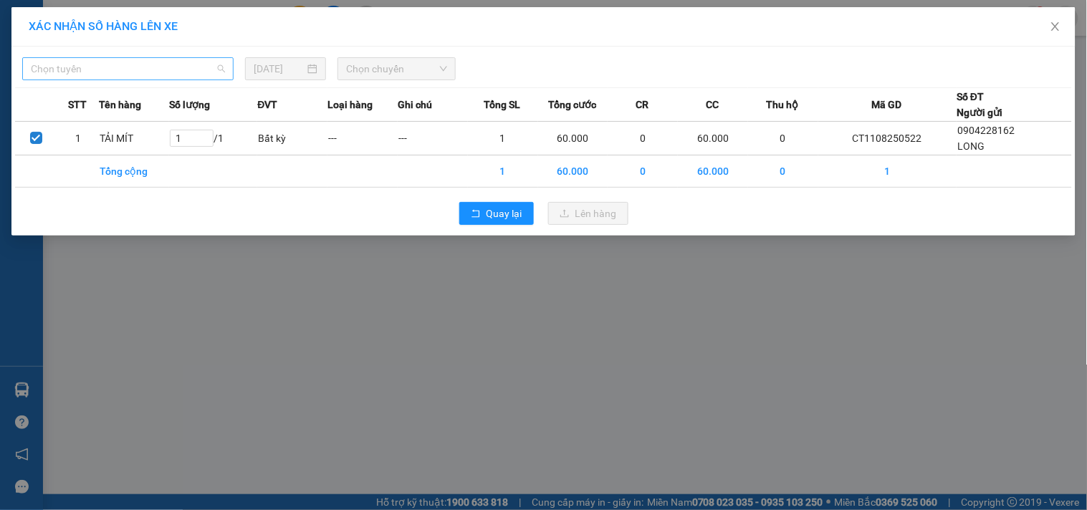
click at [79, 68] on span "Chọn tuyến" at bounding box center [128, 69] width 194 height 22
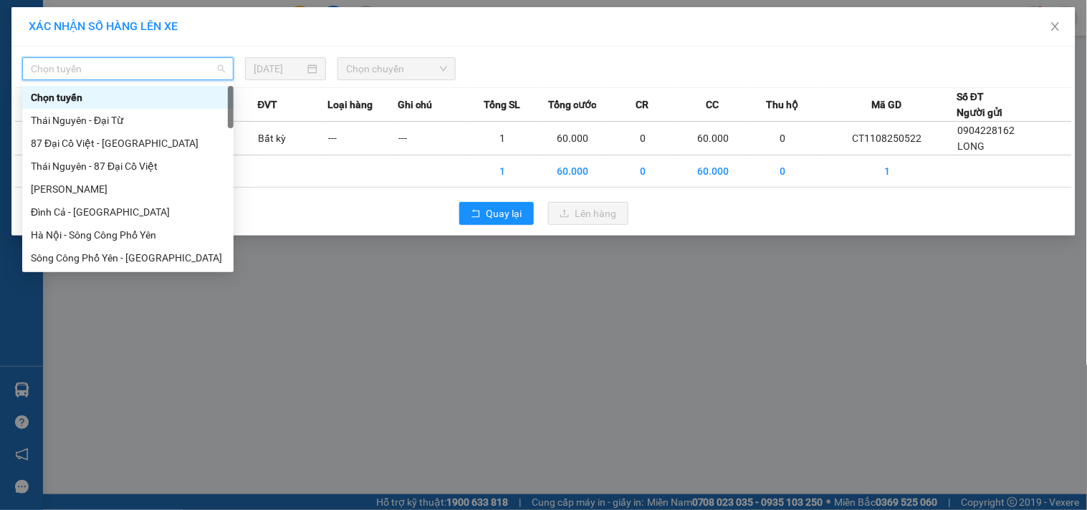
type input "X"
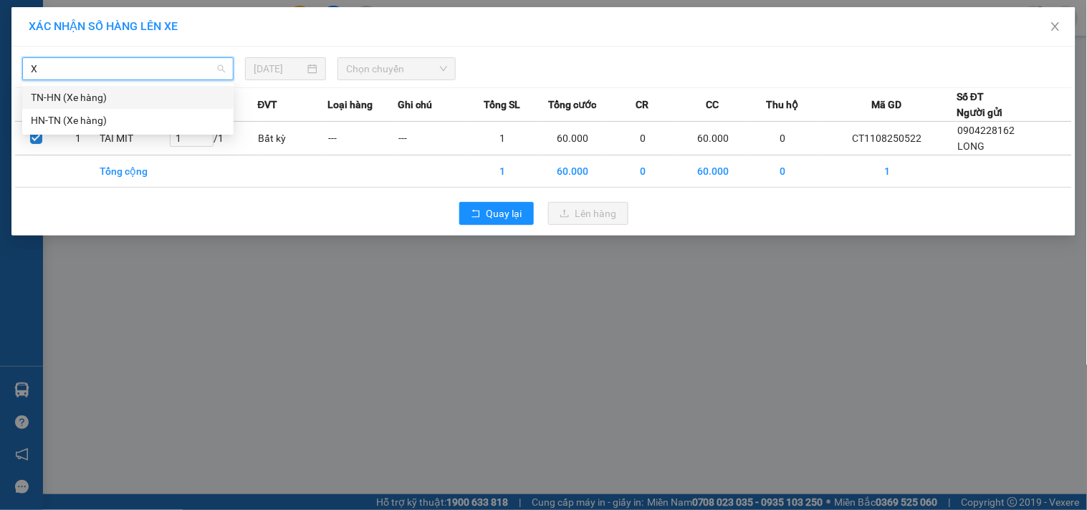
click at [67, 95] on div "TN-HN (Xe hàng)" at bounding box center [128, 98] width 194 height 16
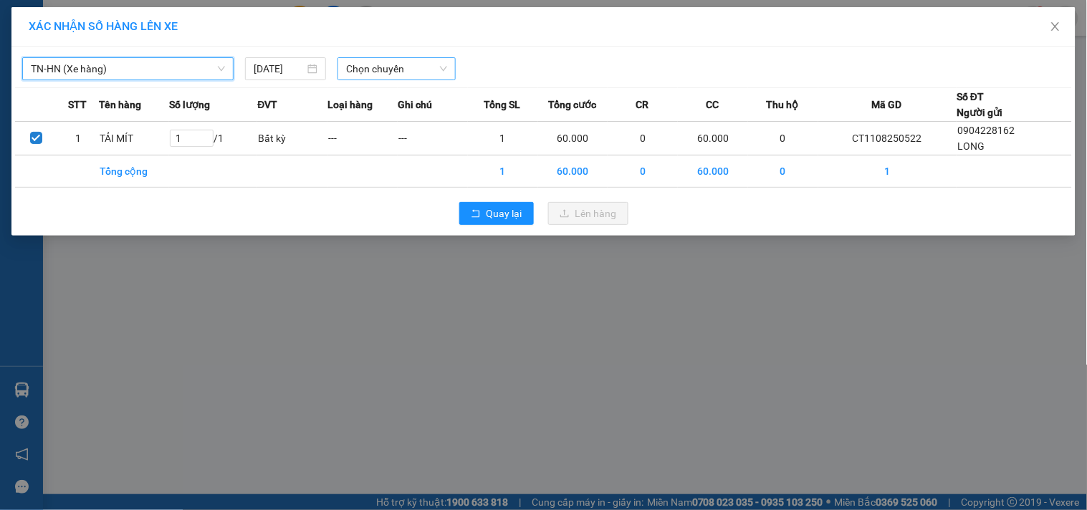
click at [376, 74] on span "Chọn chuyến" at bounding box center [396, 69] width 101 height 22
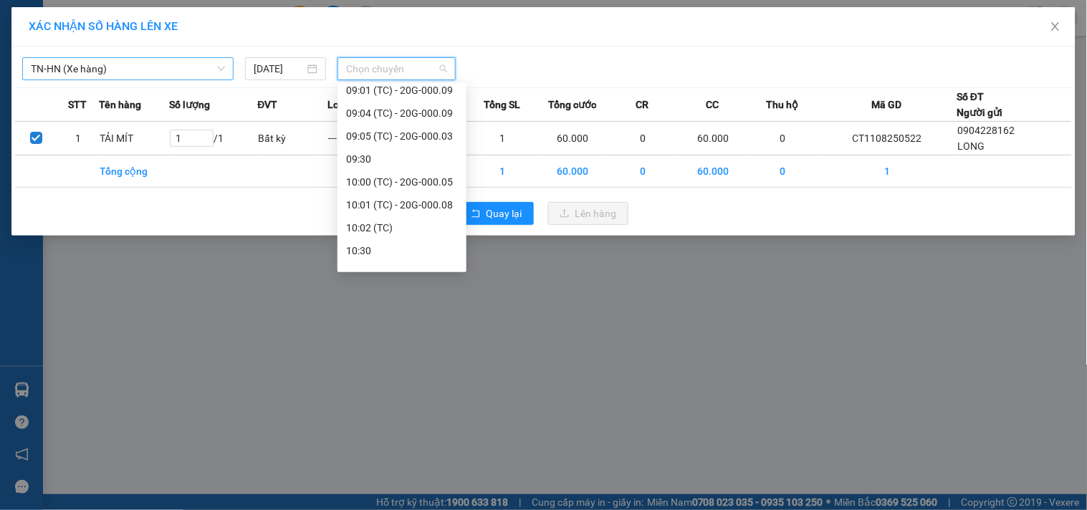
scroll to position [247, 0]
click at [433, 187] on div "10:01 (TC) - 20G-000.08" at bounding box center [402, 194] width 112 height 16
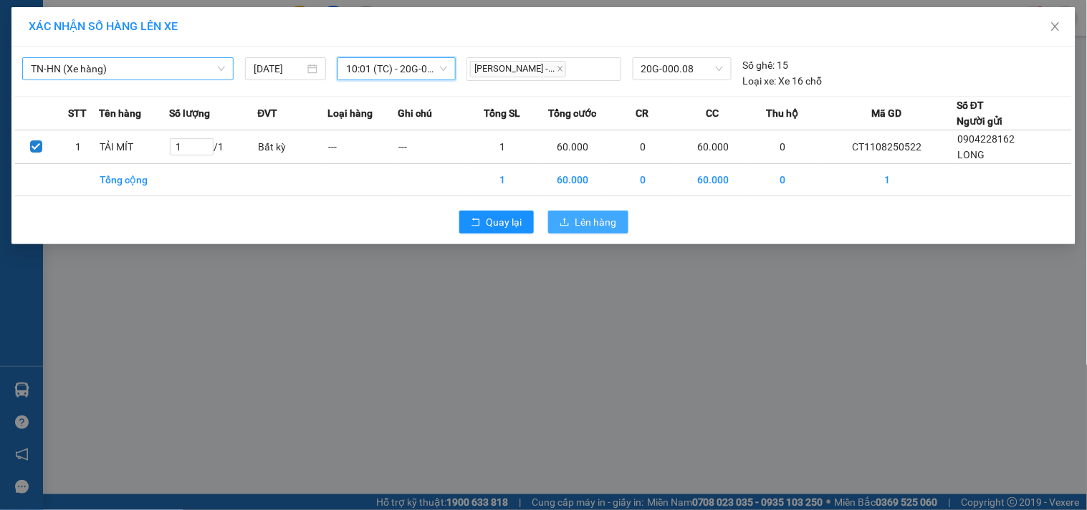
drag, startPoint x: 578, startPoint y: 224, endPoint x: 578, endPoint y: 215, distance: 9.3
click at [579, 224] on span "Lên hàng" at bounding box center [596, 222] width 42 height 16
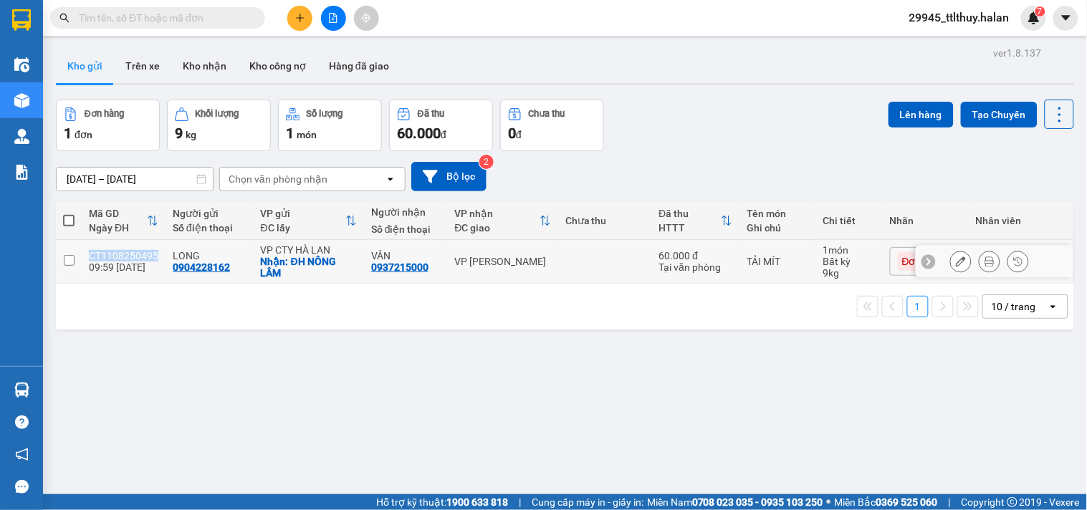
drag, startPoint x: 90, startPoint y: 254, endPoint x: 170, endPoint y: 262, distance: 80.0
click at [158, 255] on td "CT1108250495 09:59 11/08" at bounding box center [124, 262] width 84 height 44
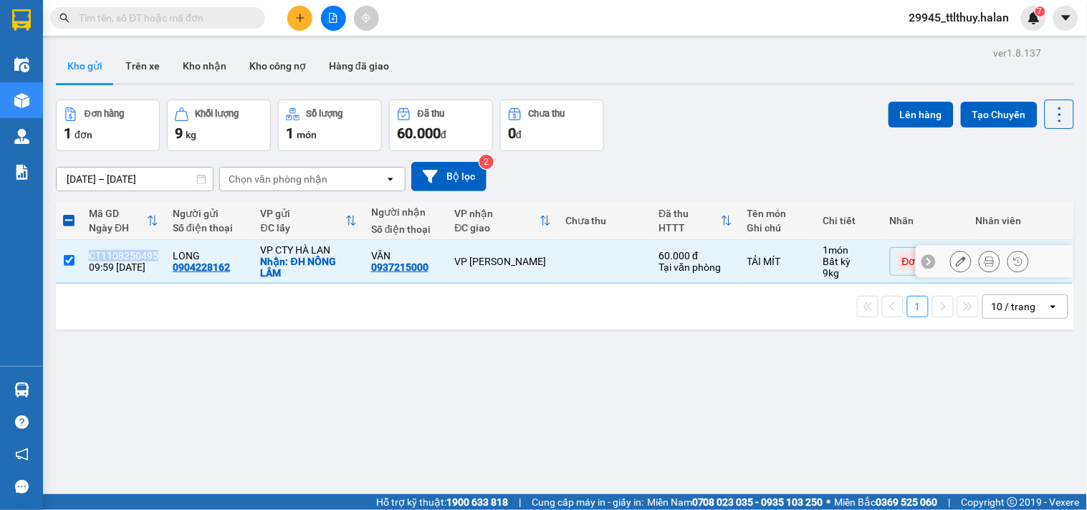
copy div "CT1108250495"
click at [276, 306] on div "1 10 / trang open" at bounding box center [565, 307] width 1007 height 24
drag, startPoint x: 366, startPoint y: 269, endPoint x: 431, endPoint y: 269, distance: 65.2
click at [431, 269] on div "VÂN 0937215000" at bounding box center [406, 261] width 70 height 23
checkbox input "false"
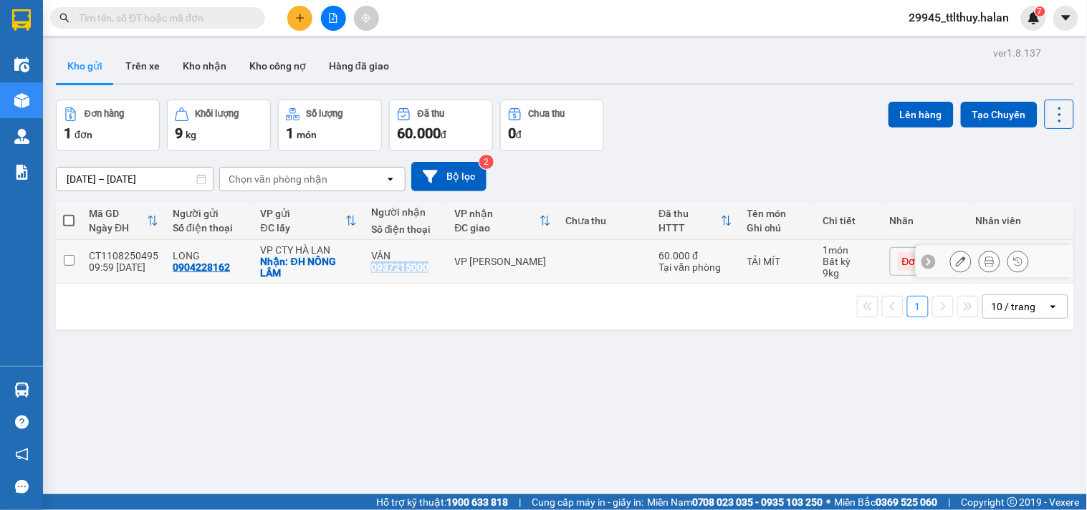
copy div "0937215000"
click at [152, 19] on input "text" at bounding box center [163, 18] width 169 height 16
click at [151, 29] on div "Kết quả tìm kiếm ( 0 ) Bộ lọc No Data" at bounding box center [140, 18] width 280 height 25
paste input "0937215000"
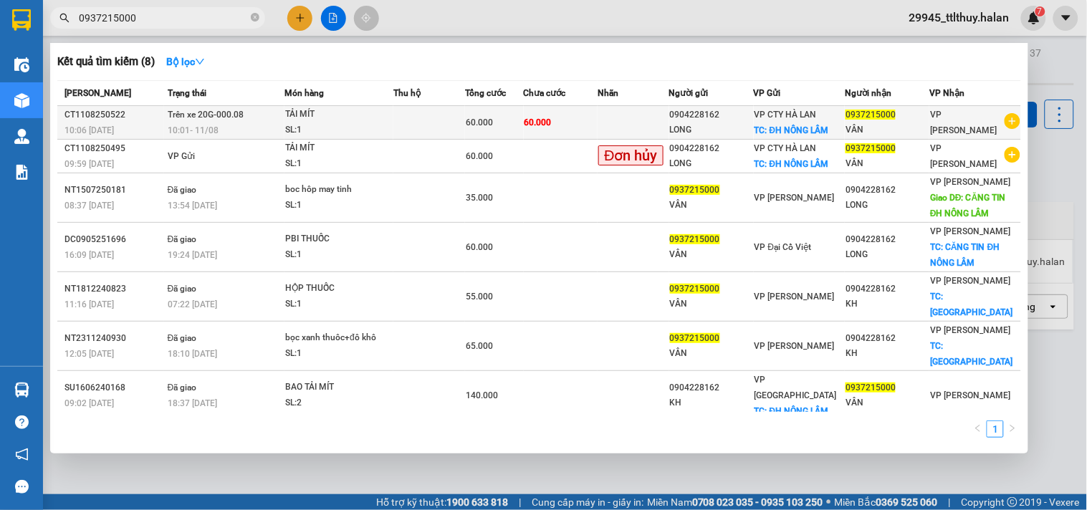
type input "0937215000"
click at [420, 118] on td at bounding box center [429, 123] width 72 height 34
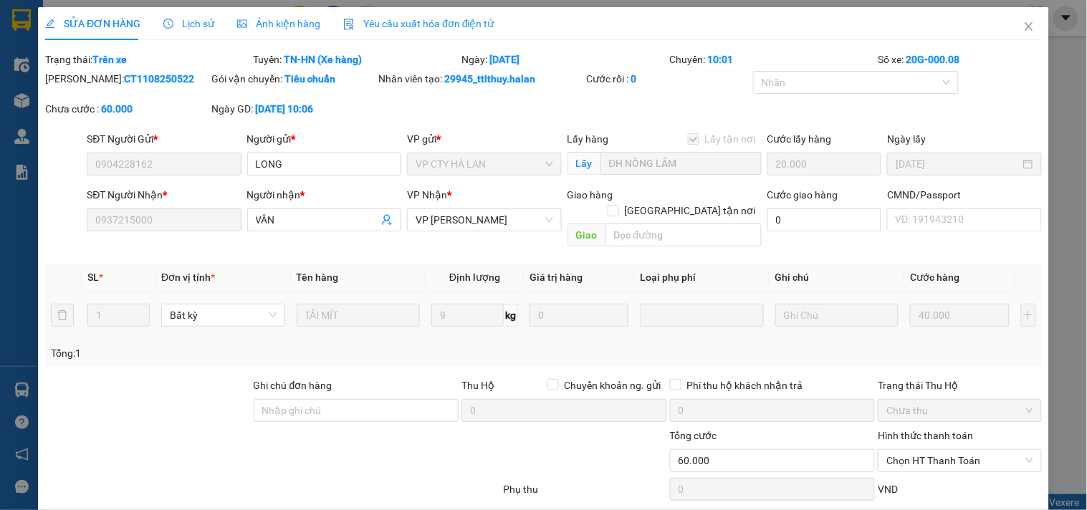
type input "0904228162"
checkbox input "true"
type input "ĐH NÔNG LÂM"
type input "0937215000"
type input "60.000"
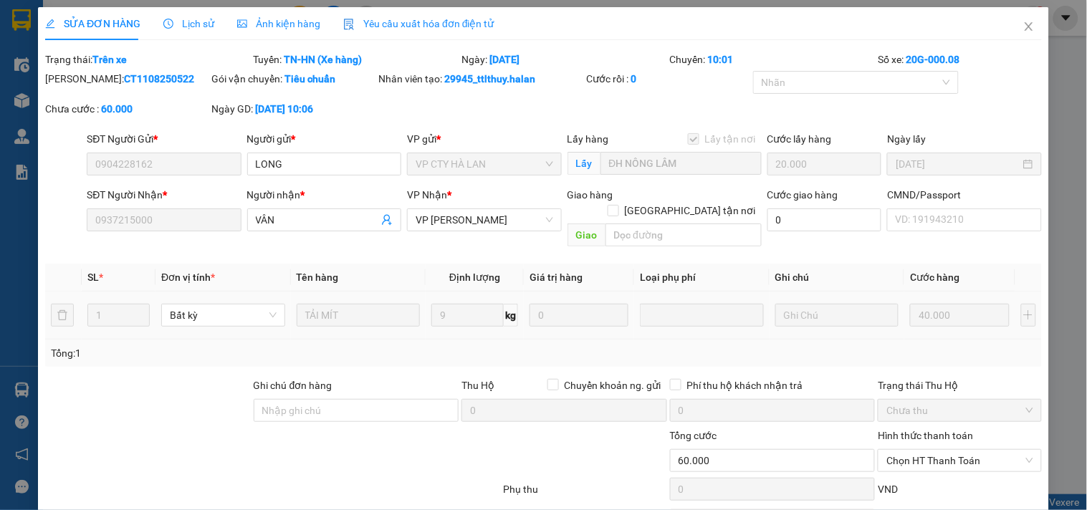
type input "60.000"
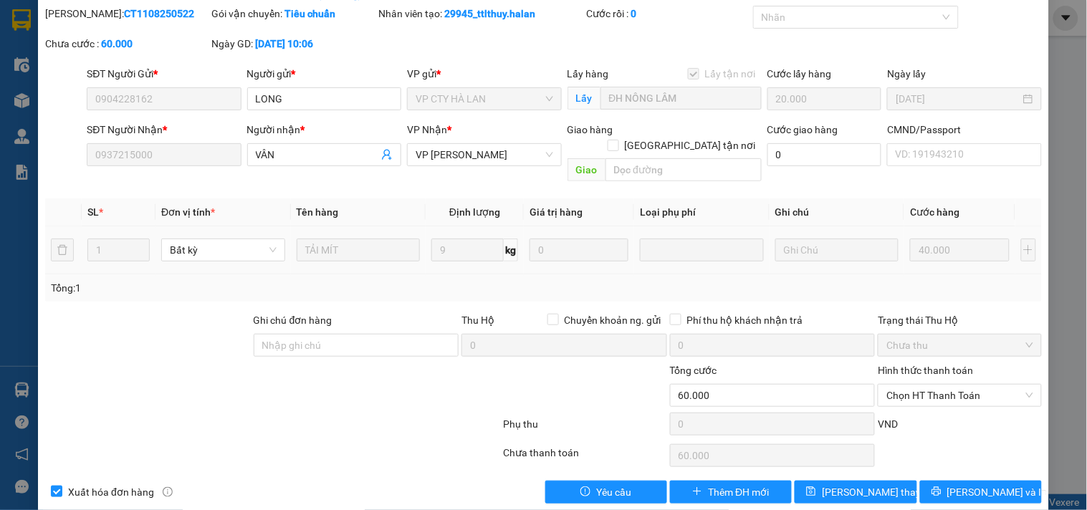
scroll to position [70, 0]
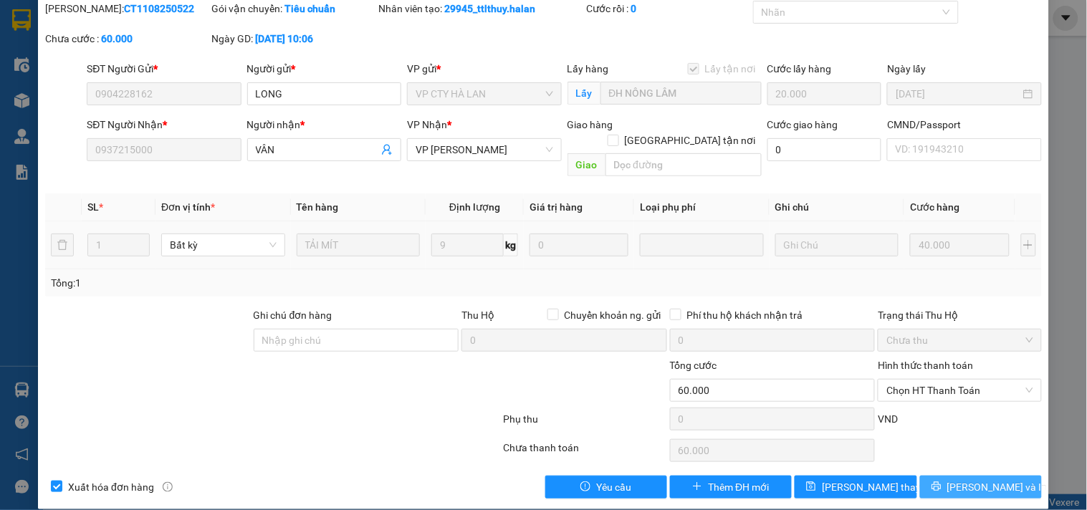
click at [975, 479] on span "Lưu và In" at bounding box center [997, 487] width 100 height 16
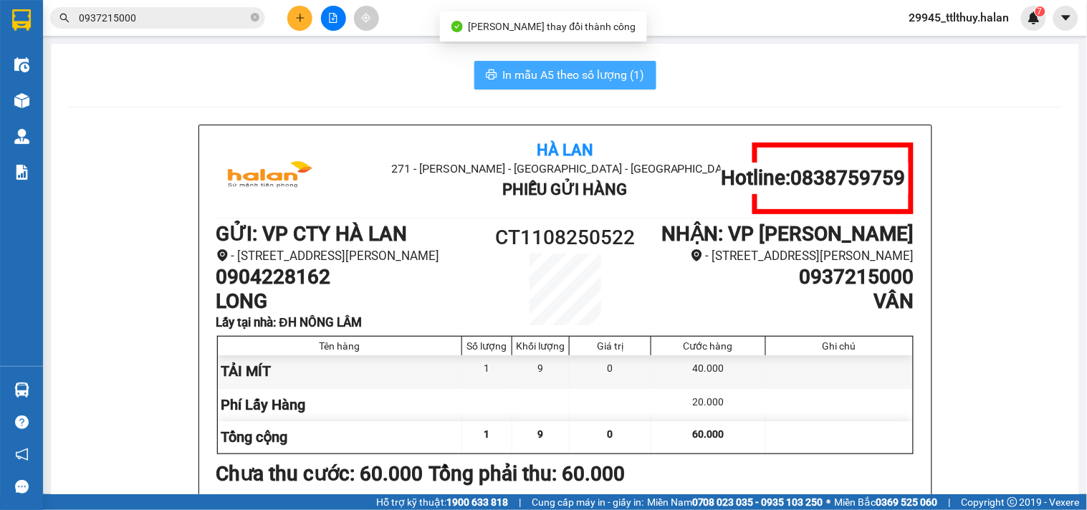
click at [555, 75] on span "In mẫu A5 theo số lượng (1)" at bounding box center [574, 75] width 142 height 18
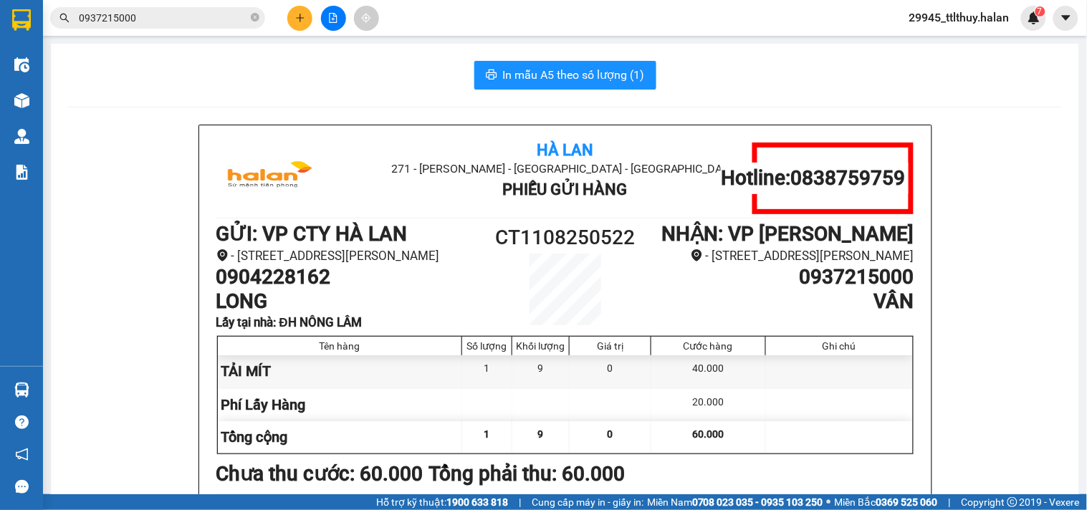
click at [190, 18] on input "0937215000" at bounding box center [163, 18] width 169 height 16
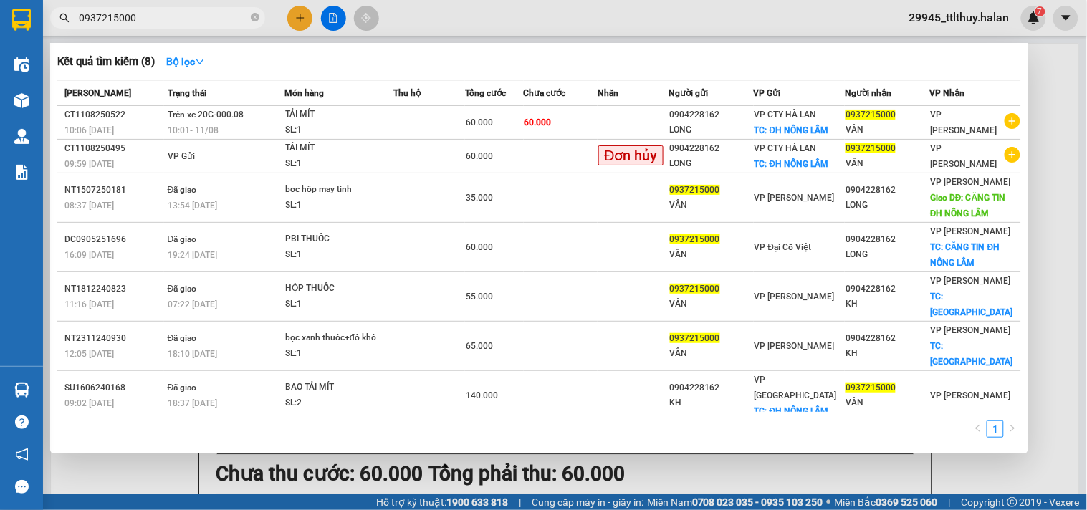
click at [190, 18] on input "0937215000" at bounding box center [163, 18] width 169 height 16
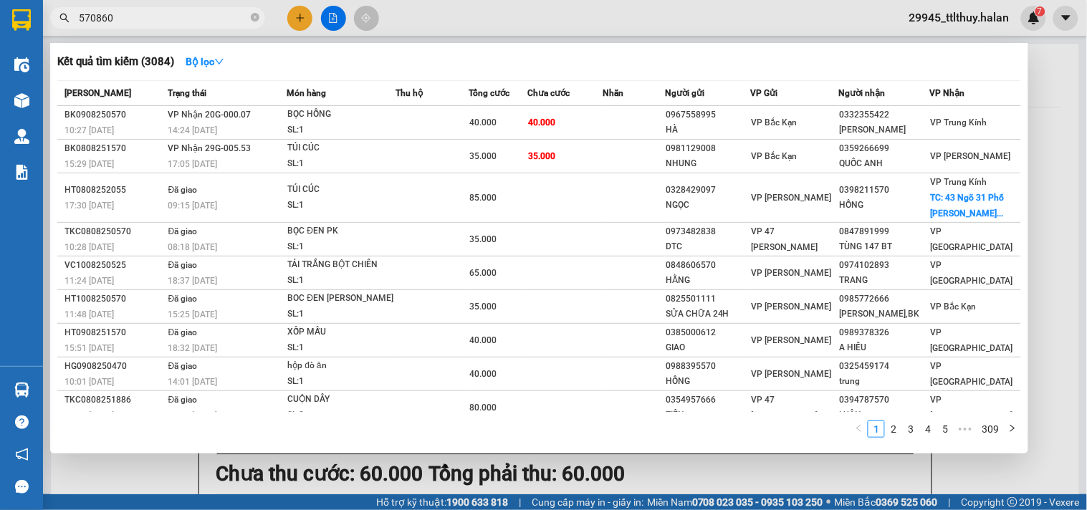
type input "570860"
